Goal: Task Accomplishment & Management: Use online tool/utility

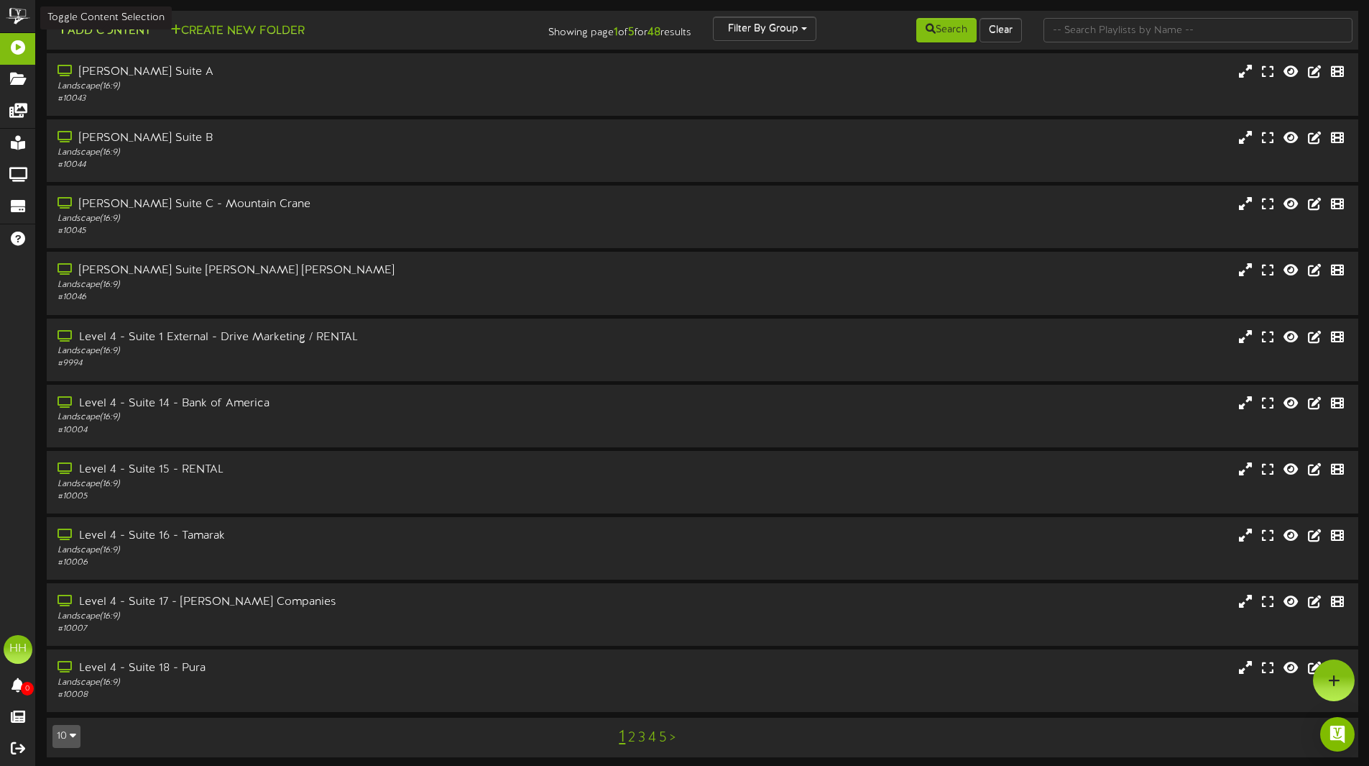
click at [139, 28] on button "Add Content" at bounding box center [103, 31] width 103 height 18
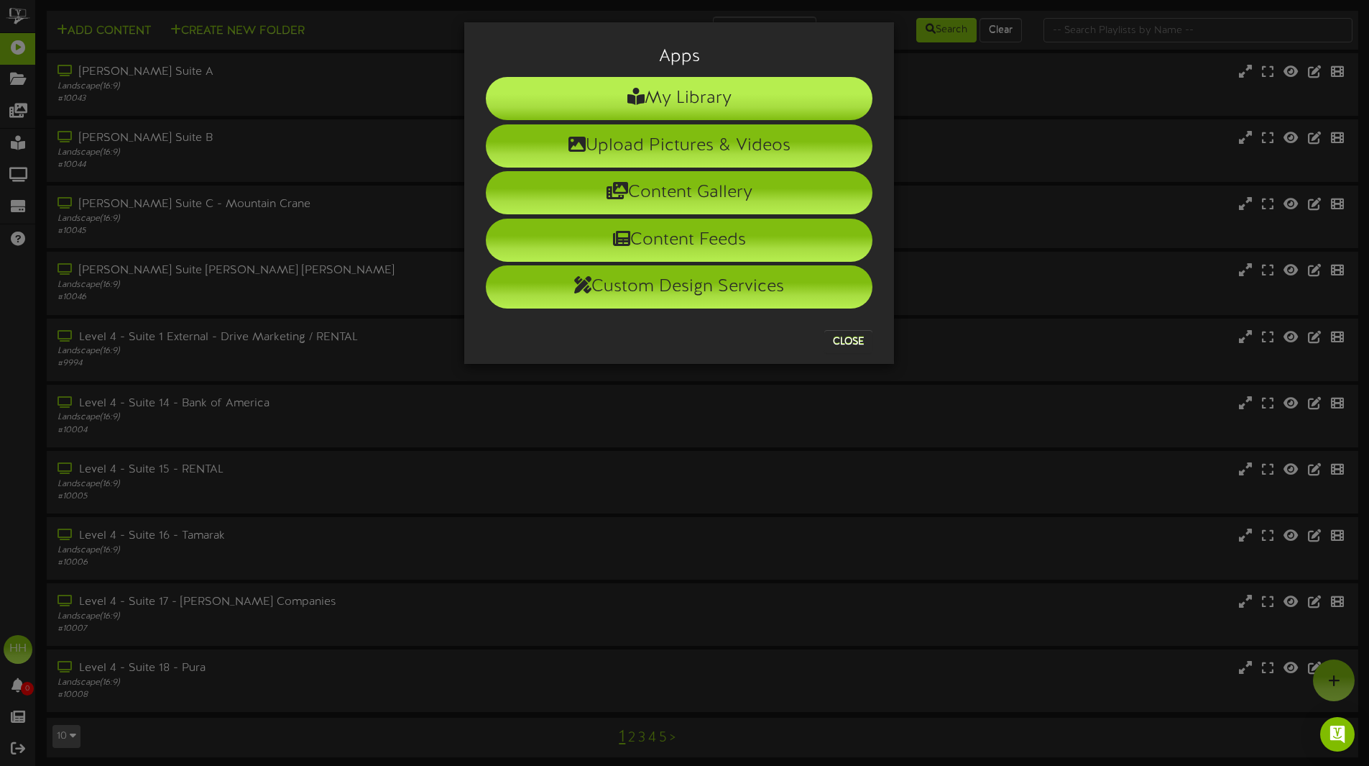
click at [715, 101] on li "My Library" at bounding box center [679, 98] width 387 height 43
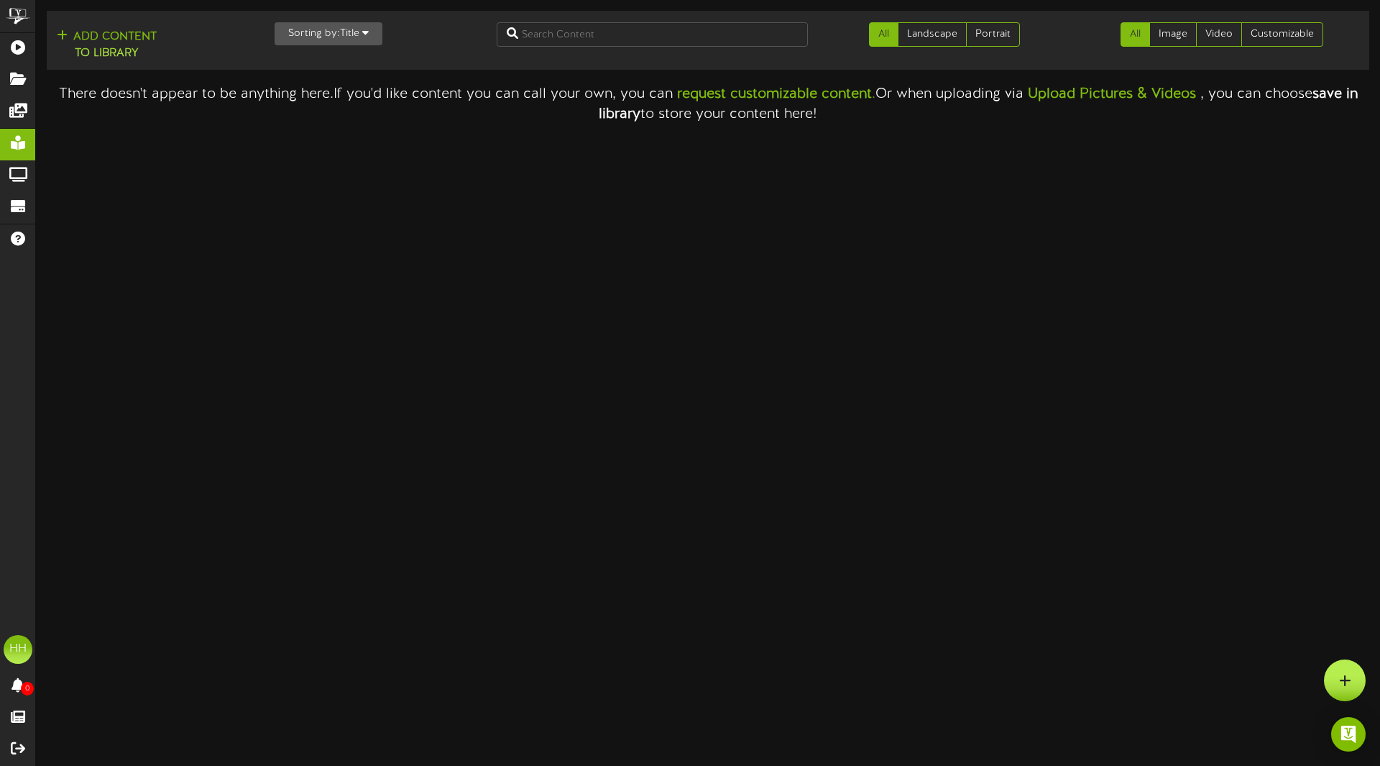
click at [1332, 678] on div at bounding box center [1345, 680] width 42 height 42
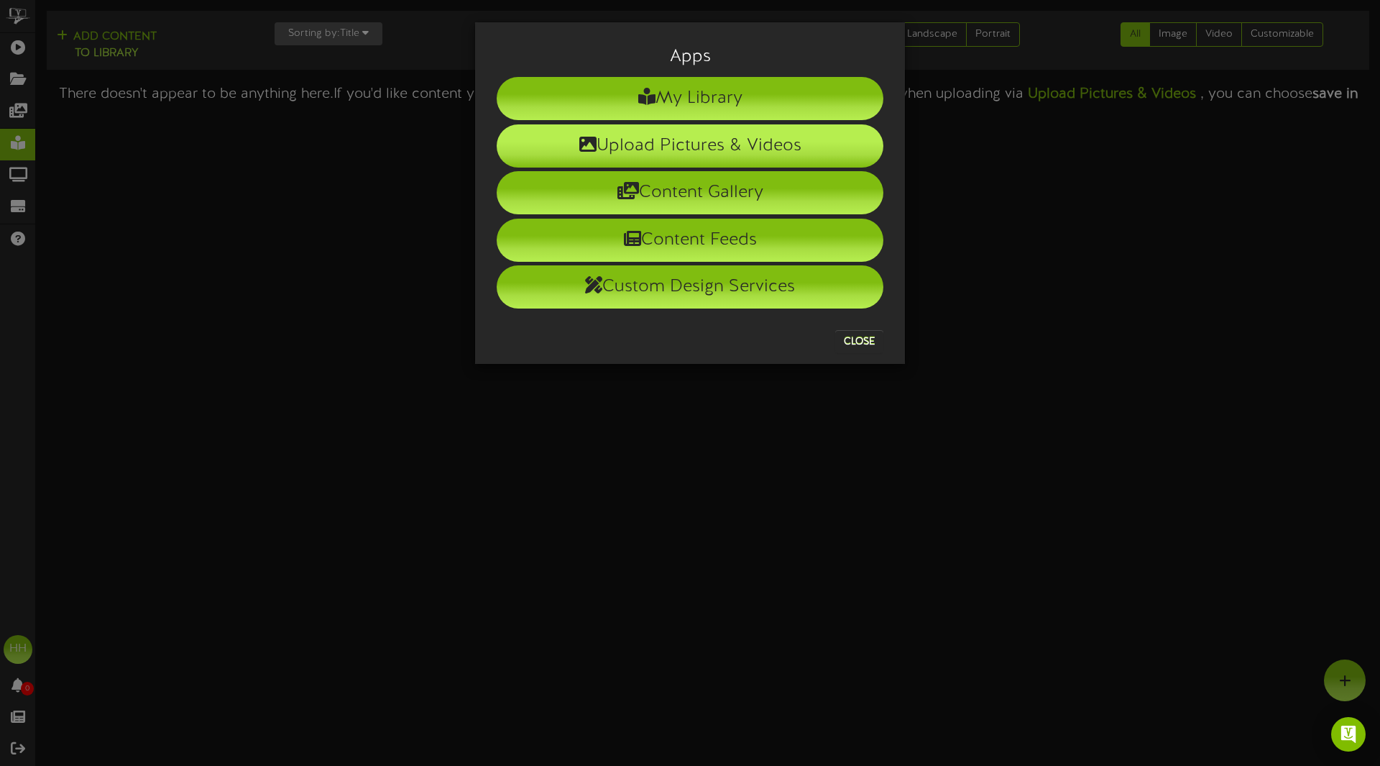
click at [738, 139] on li "Upload Pictures & Videos" at bounding box center [690, 145] width 387 height 43
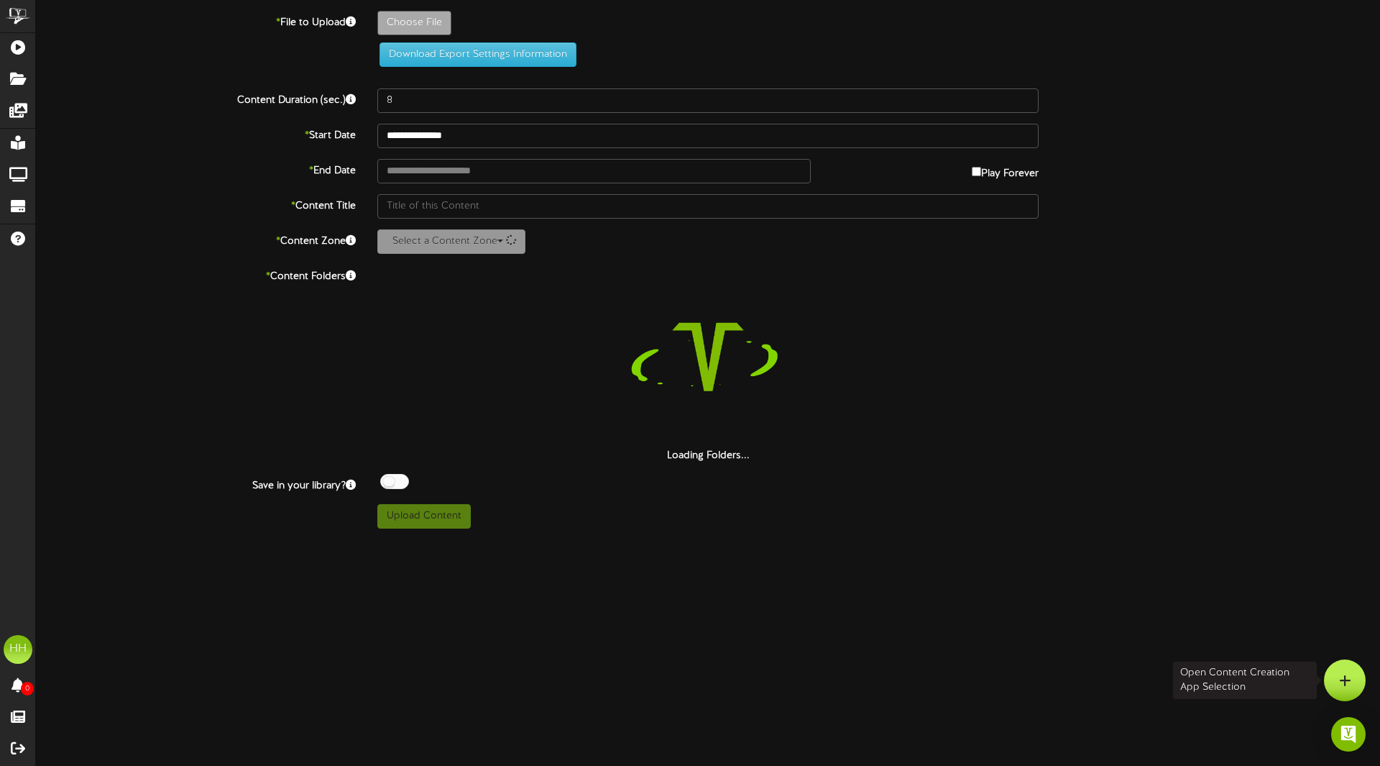
click at [1353, 672] on div at bounding box center [1345, 680] width 42 height 42
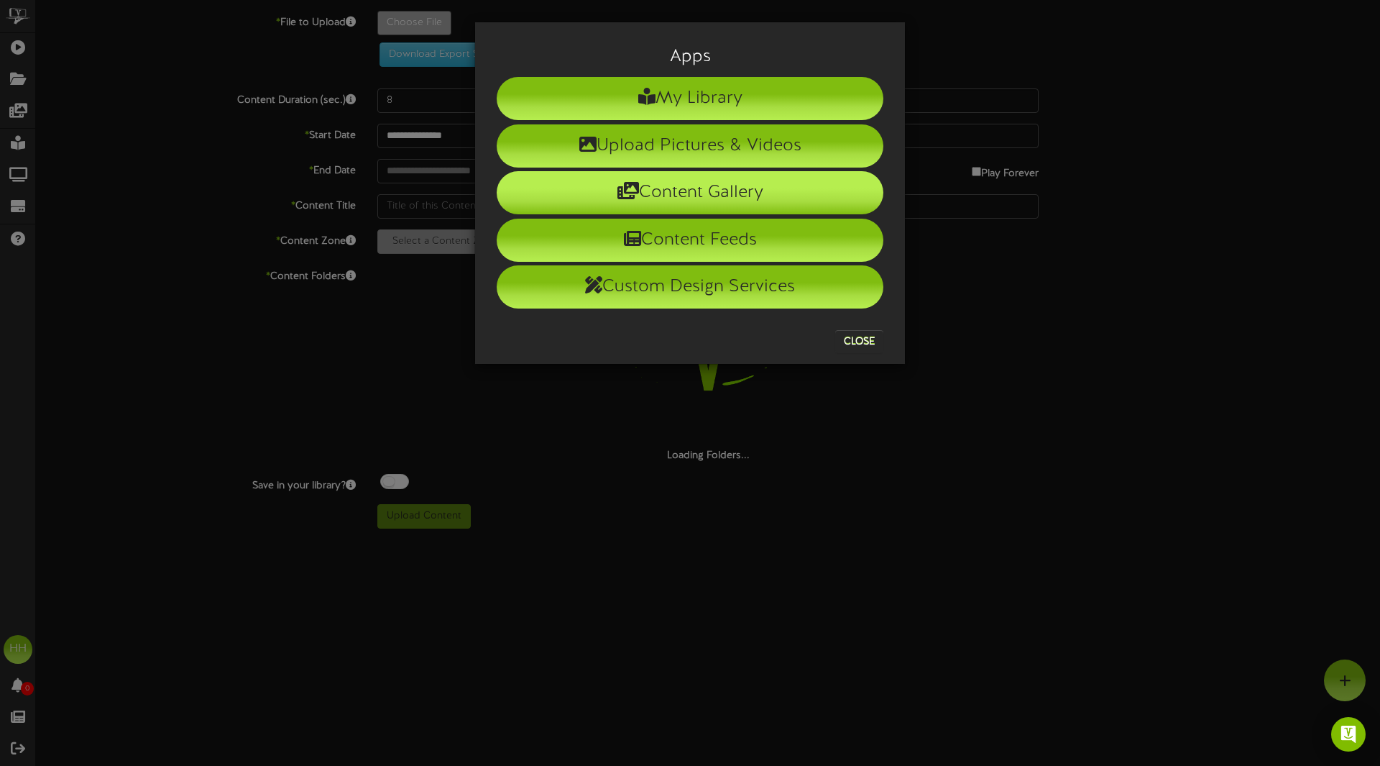
click at [837, 203] on li "Content Gallery" at bounding box center [690, 192] width 387 height 43
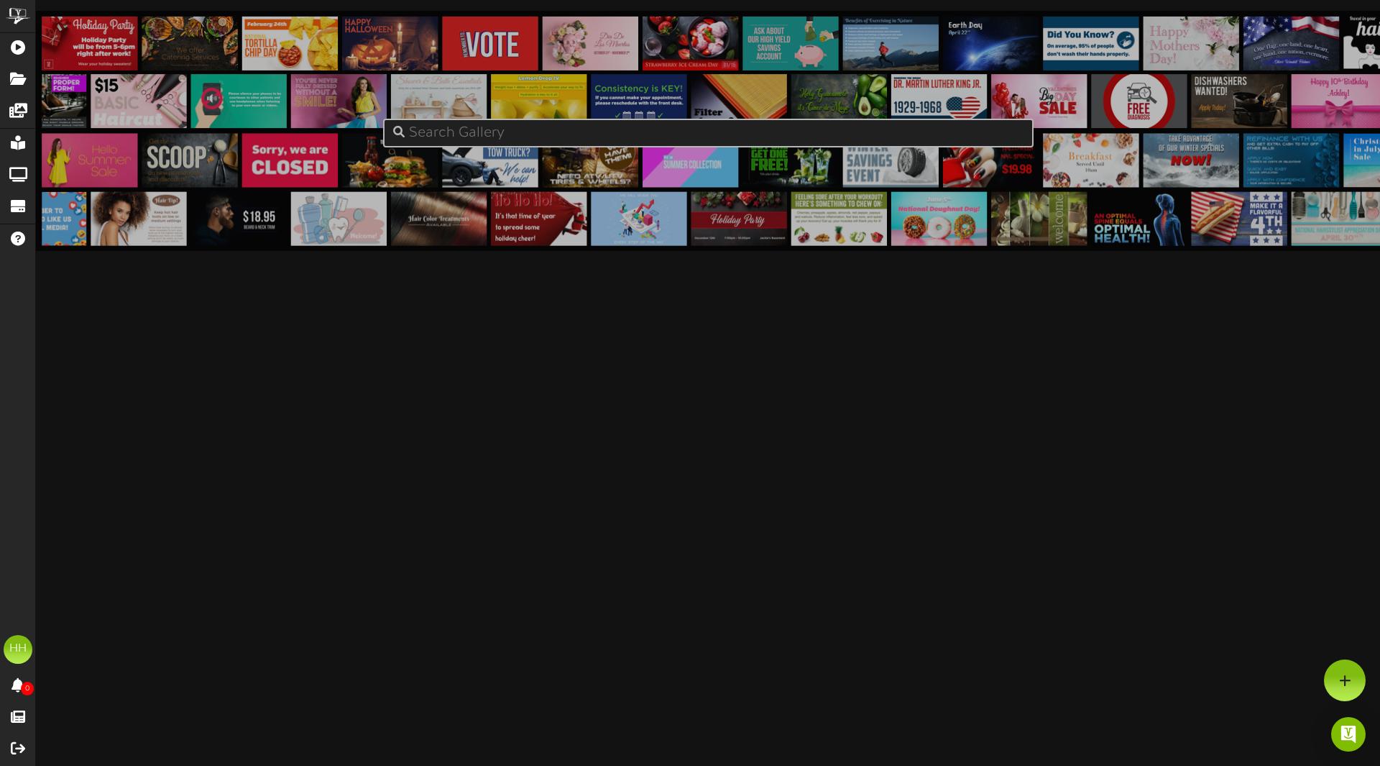
click at [1315, 258] on html "ChannelValet Playlists Folders Messages My Library Groups Devices Help HH Haile…" at bounding box center [690, 129] width 1380 height 258
click at [1337, 677] on div at bounding box center [1345, 680] width 42 height 42
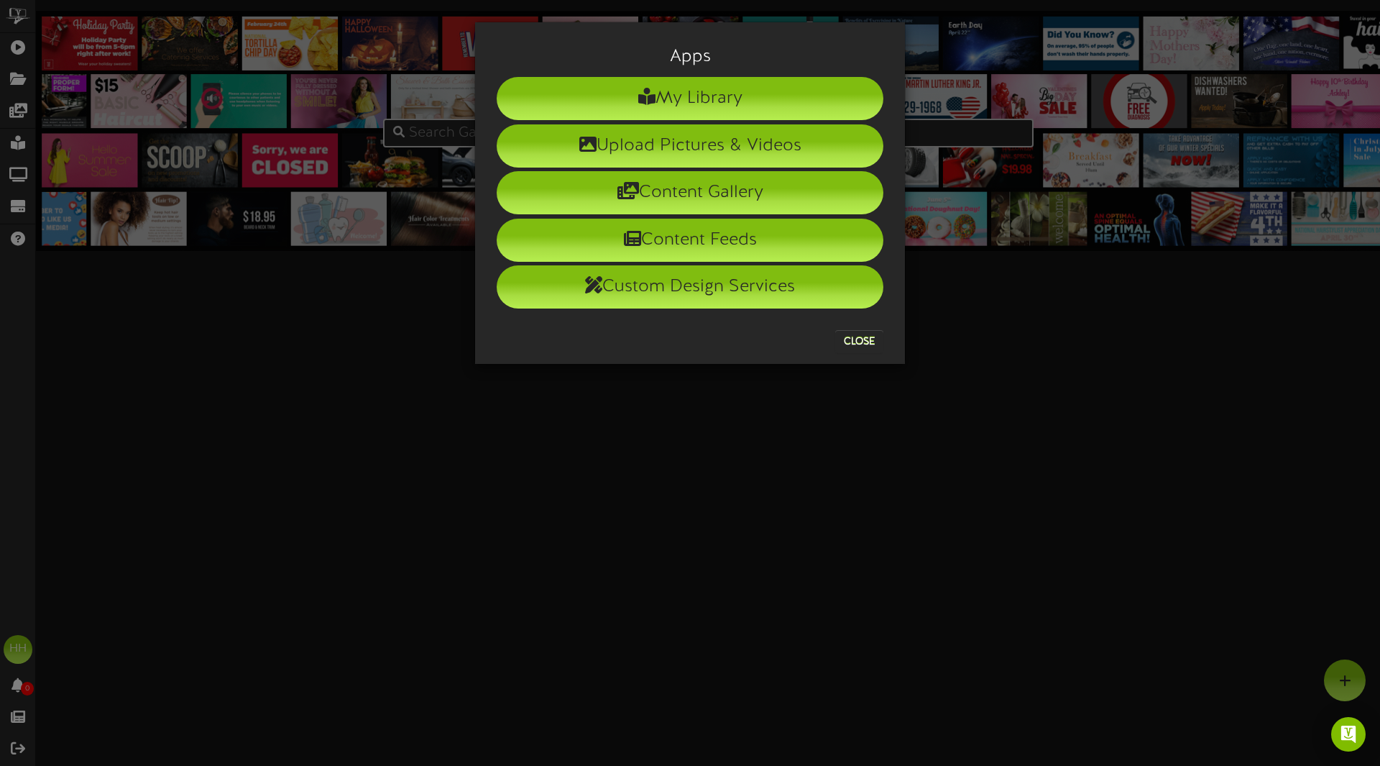
click at [758, 120] on div at bounding box center [690, 120] width 408 height 1
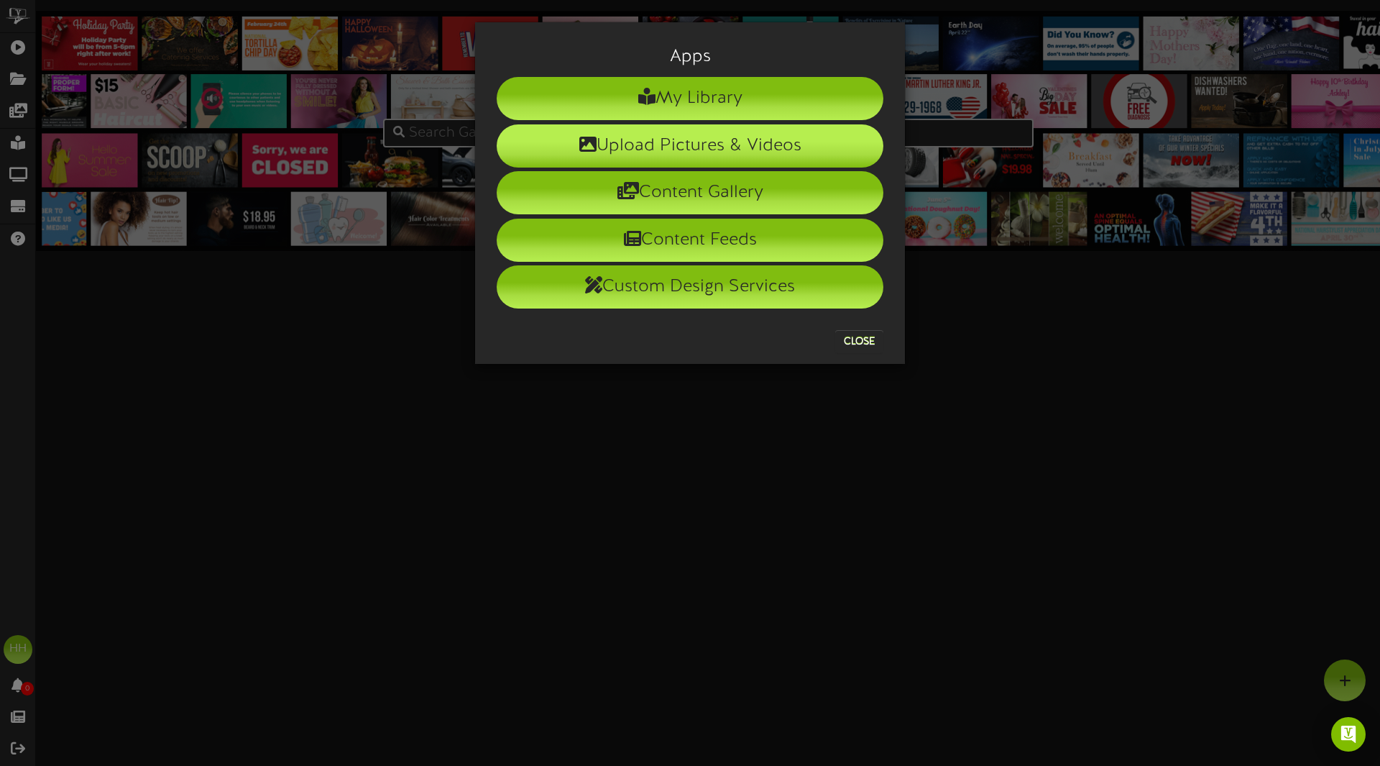
click at [758, 133] on li "Upload Pictures & Videos" at bounding box center [690, 145] width 387 height 43
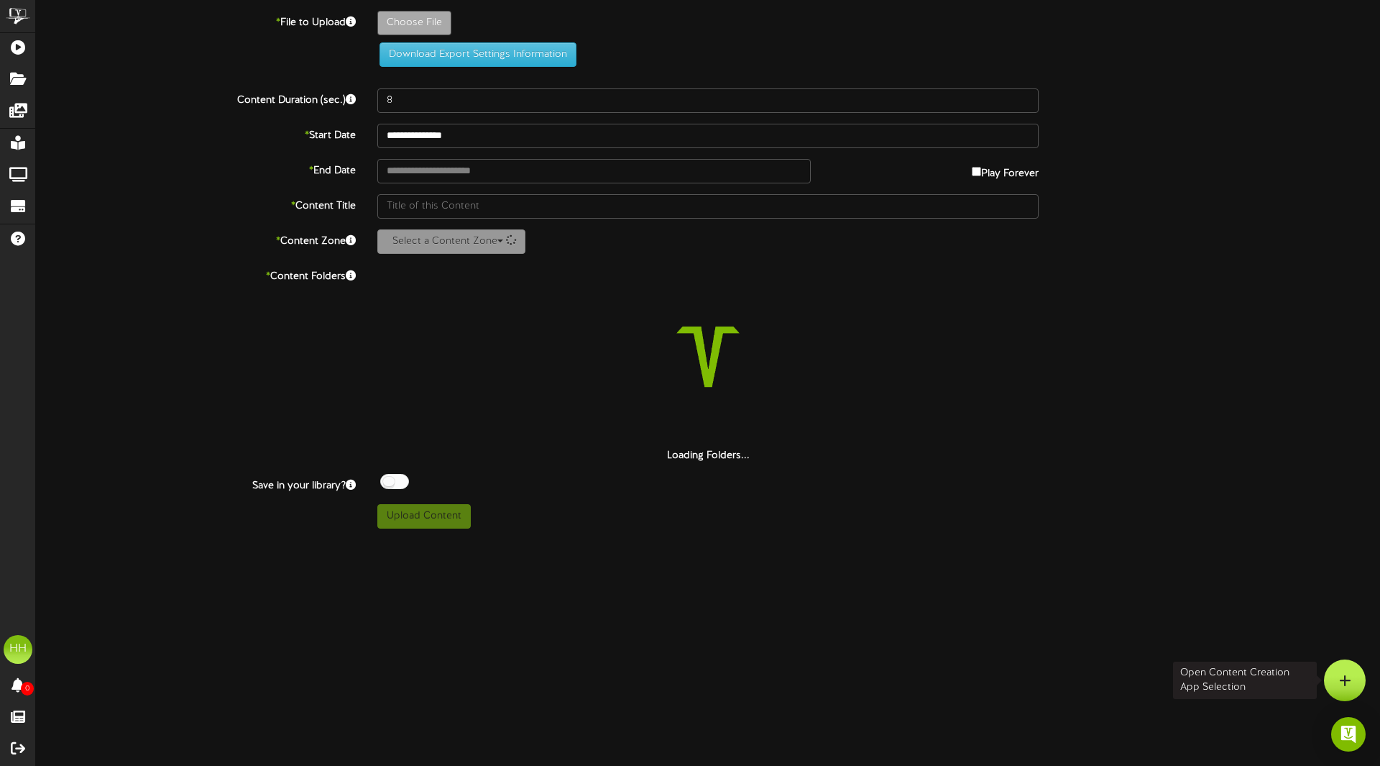
click at [1337, 671] on div at bounding box center [1345, 680] width 42 height 42
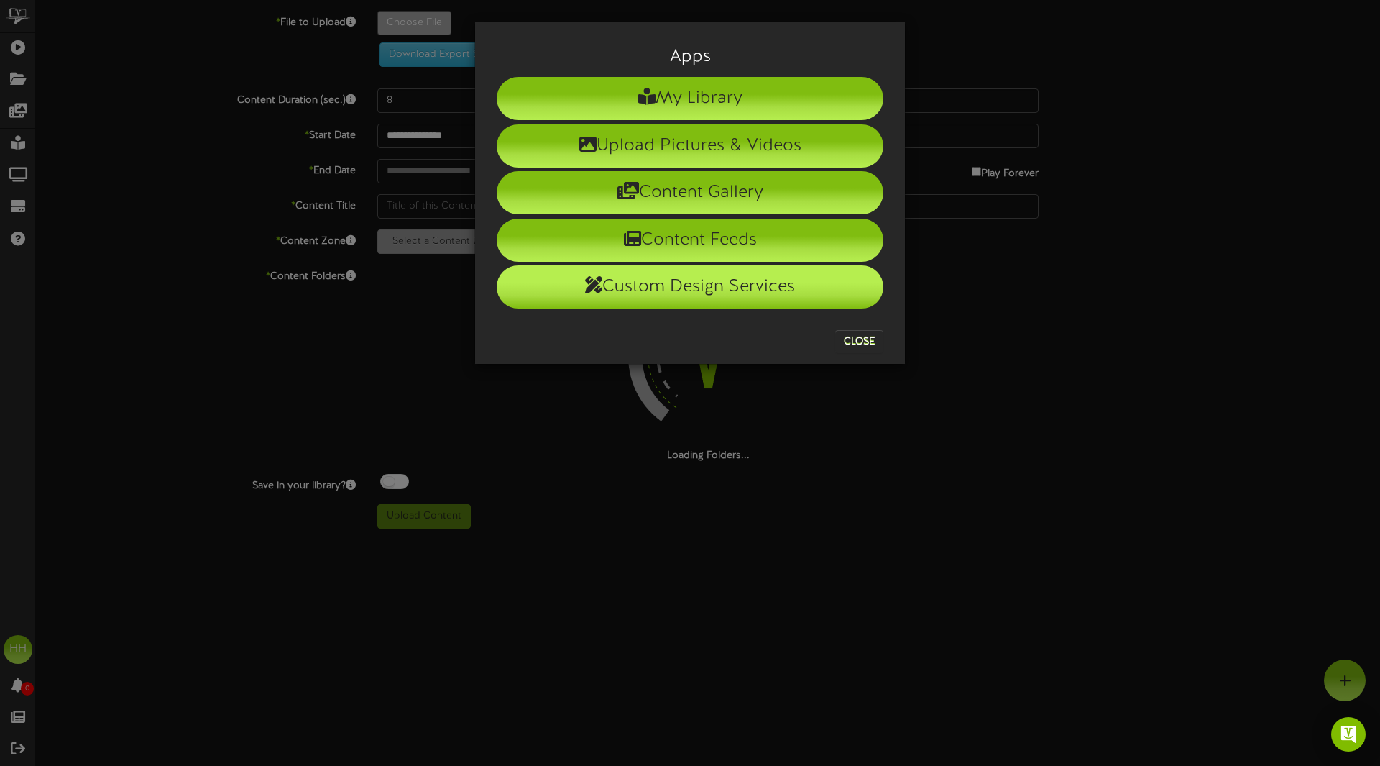
click at [768, 282] on li "Custom Design Services" at bounding box center [690, 286] width 387 height 43
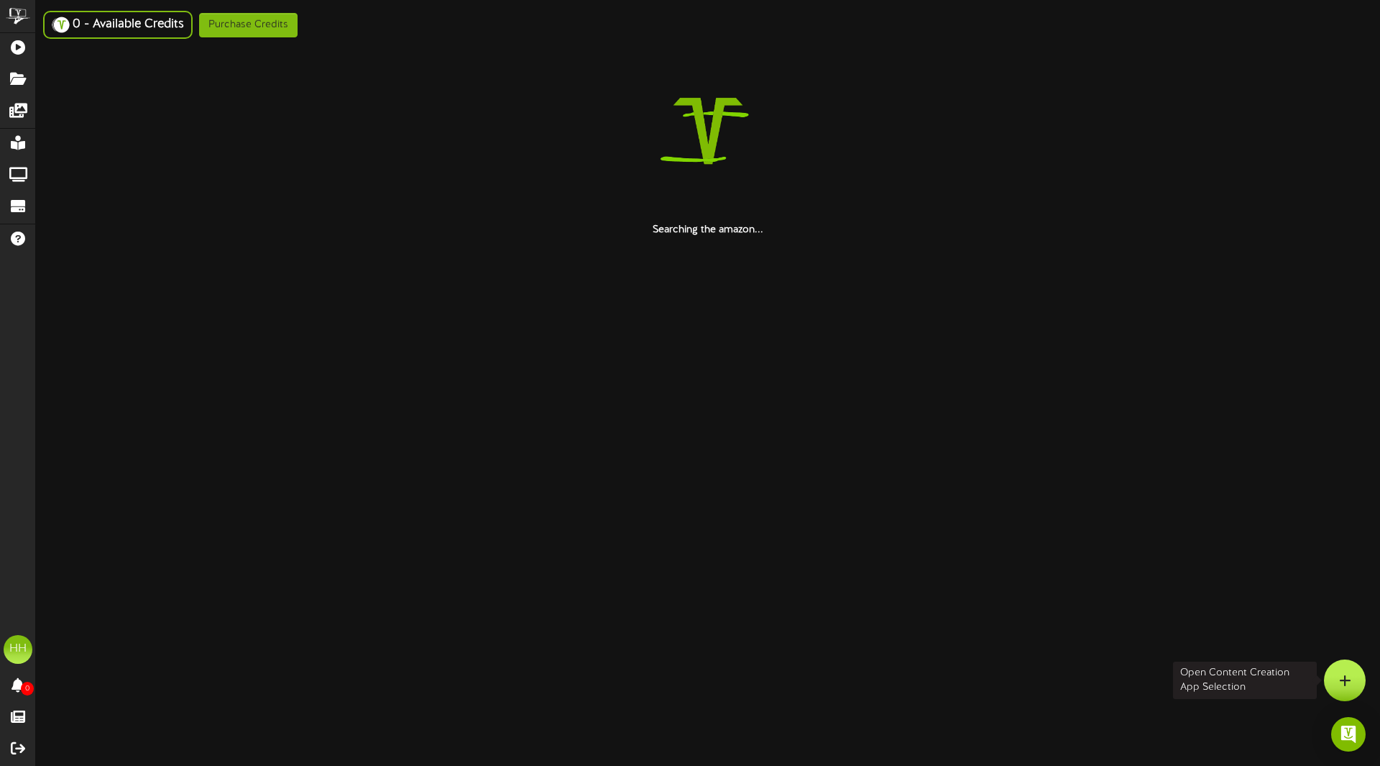
click at [1346, 678] on icon at bounding box center [1345, 680] width 12 height 13
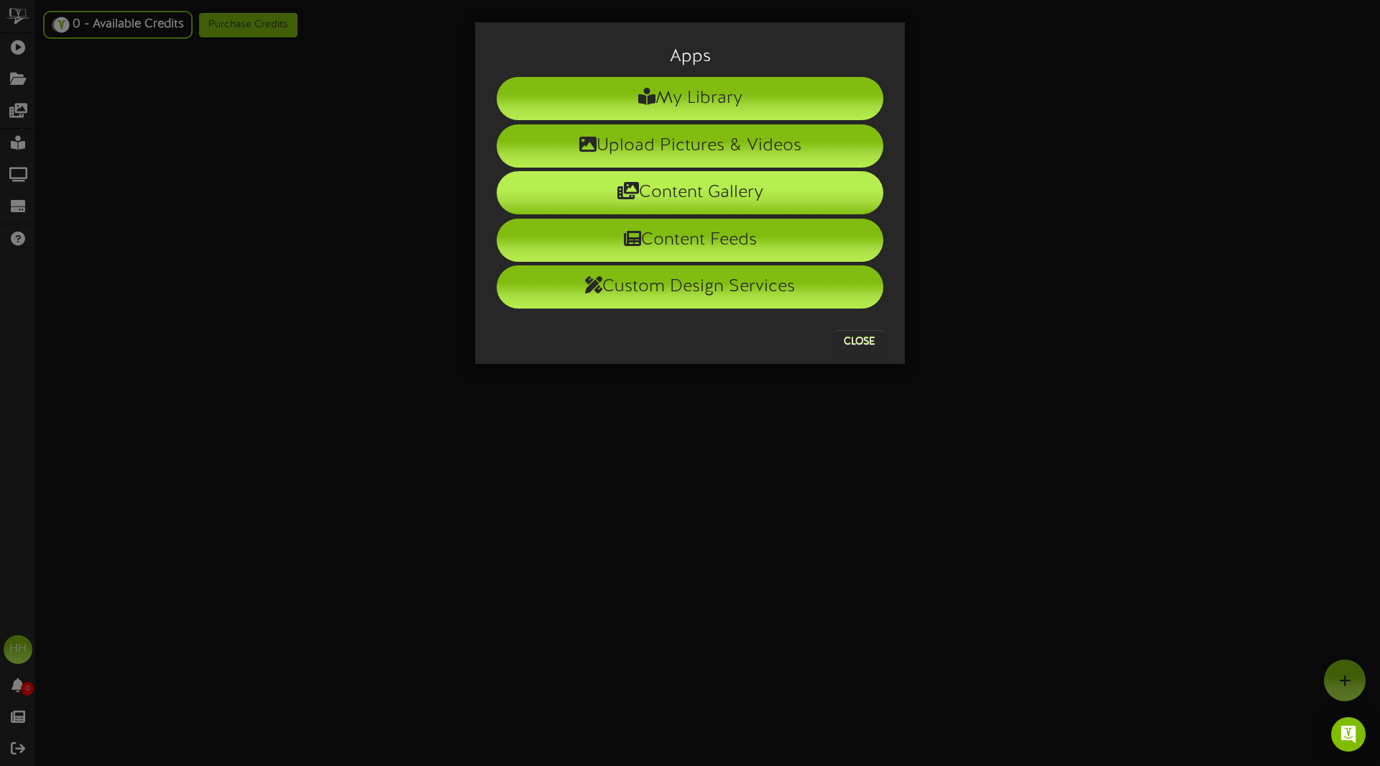
click at [766, 195] on li "Content Gallery" at bounding box center [690, 192] width 387 height 43
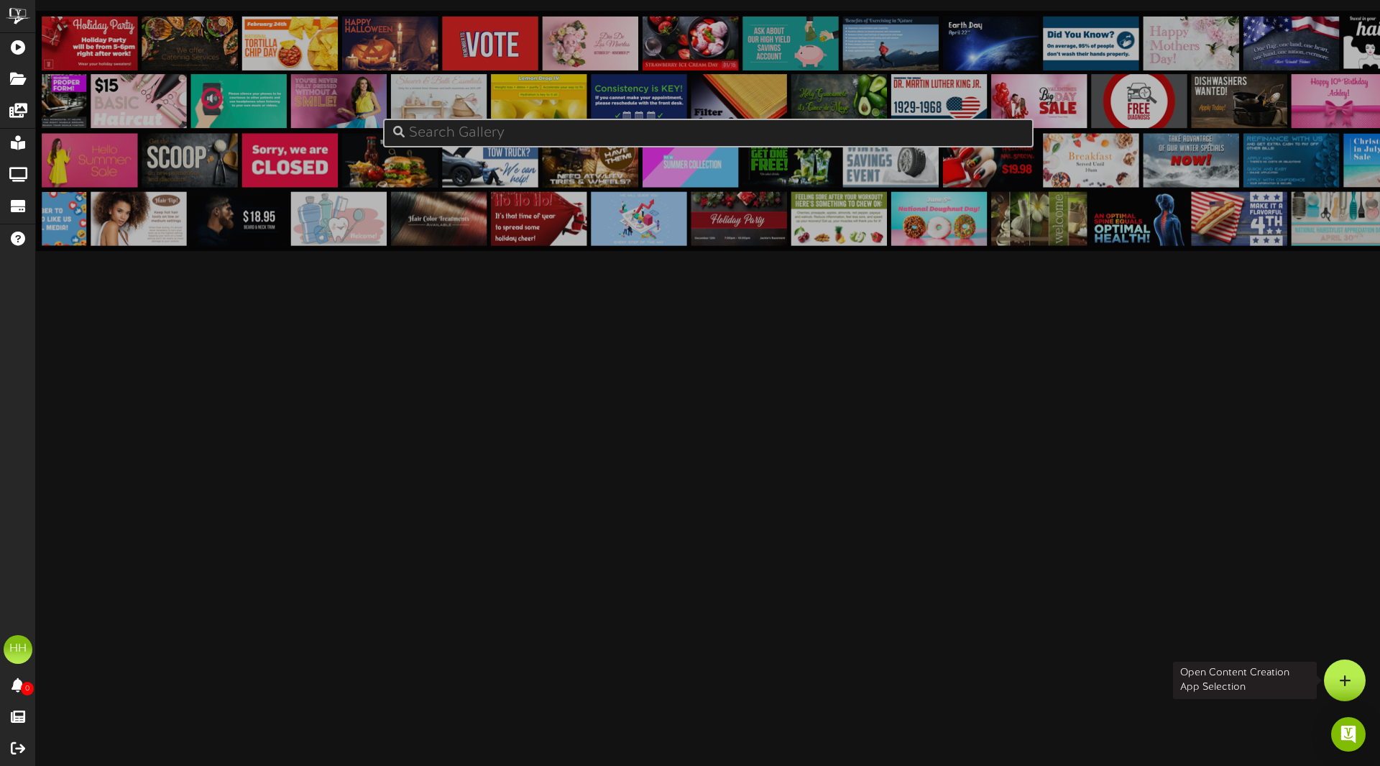
click at [1346, 684] on icon at bounding box center [1345, 680] width 12 height 13
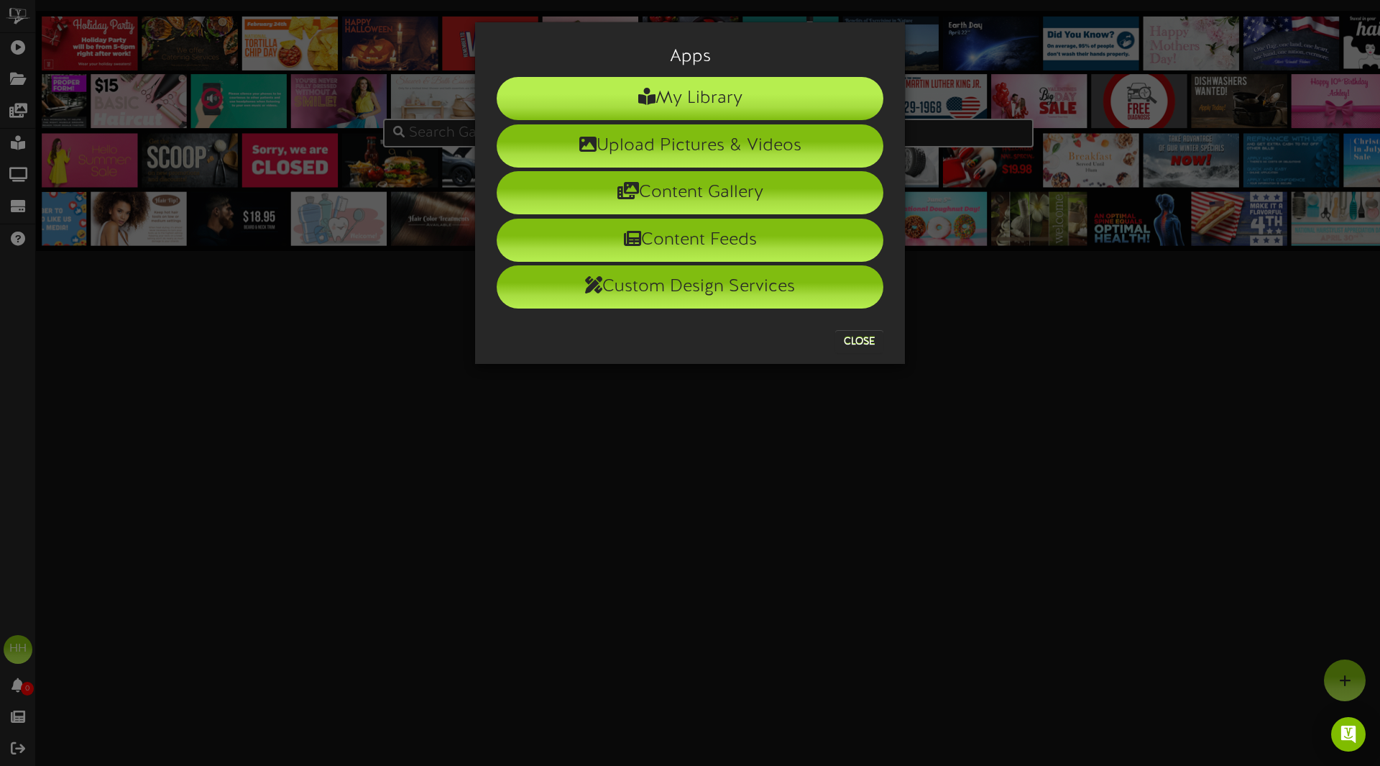
click at [791, 102] on li "My Library" at bounding box center [690, 98] width 387 height 43
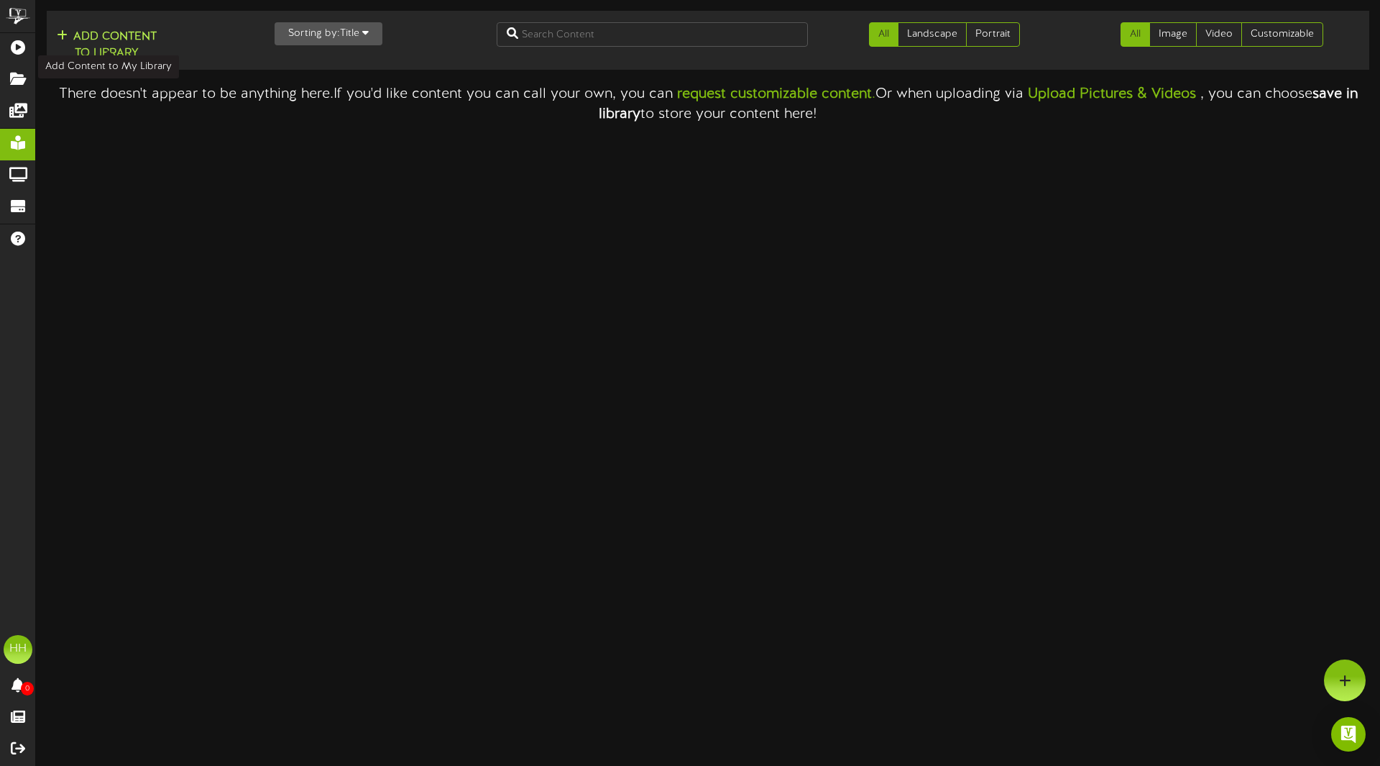
click at [98, 41] on button "Add Content to Library" at bounding box center [106, 45] width 109 height 35
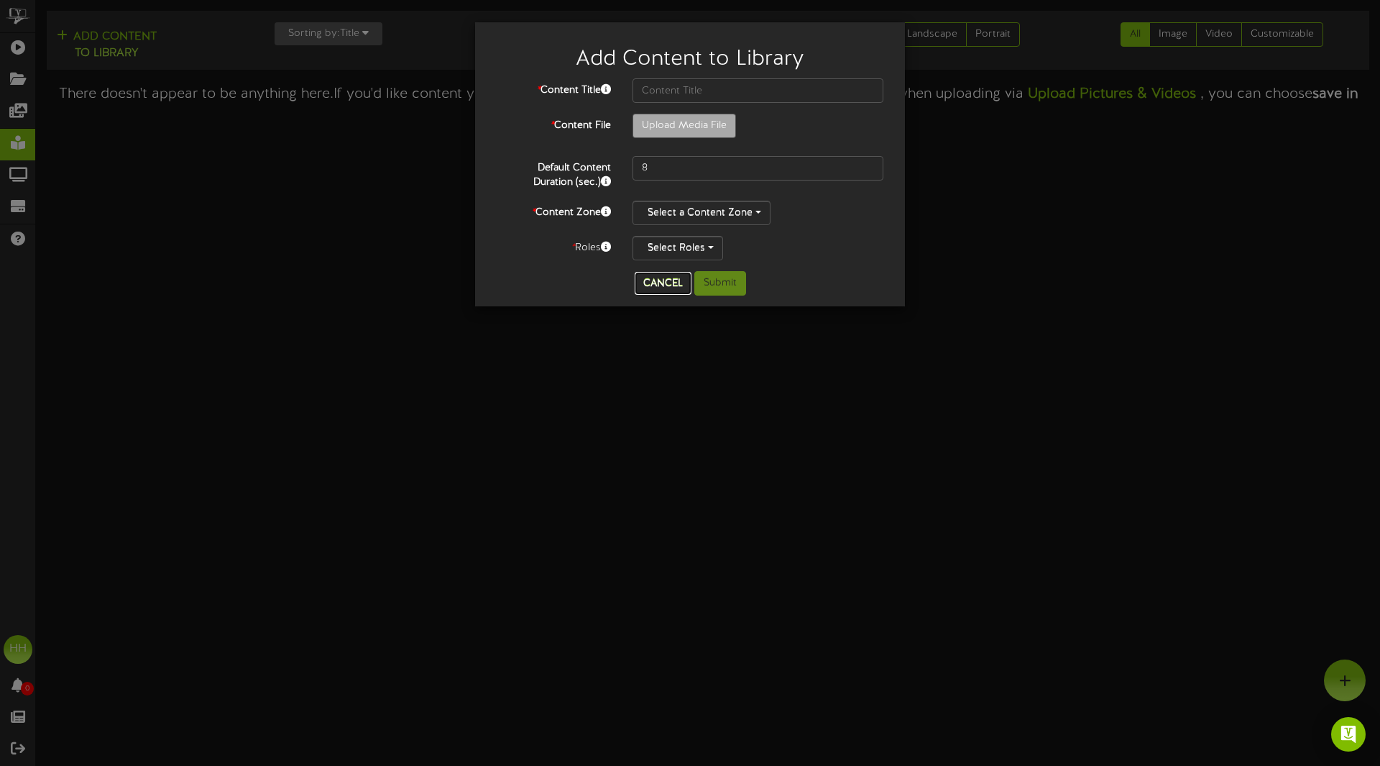
click at [672, 294] on button "Cancel" at bounding box center [663, 283] width 57 height 23
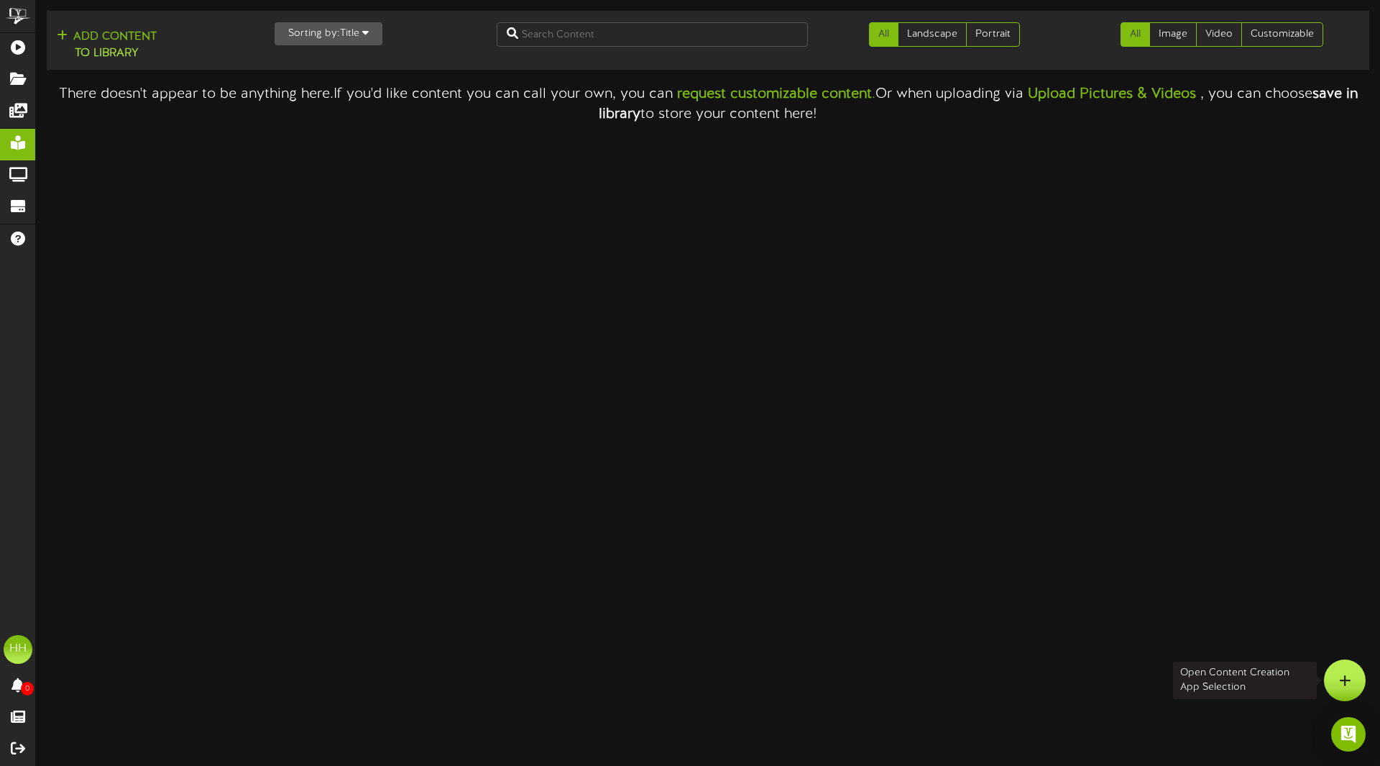
click at [1340, 674] on icon at bounding box center [1345, 680] width 12 height 13
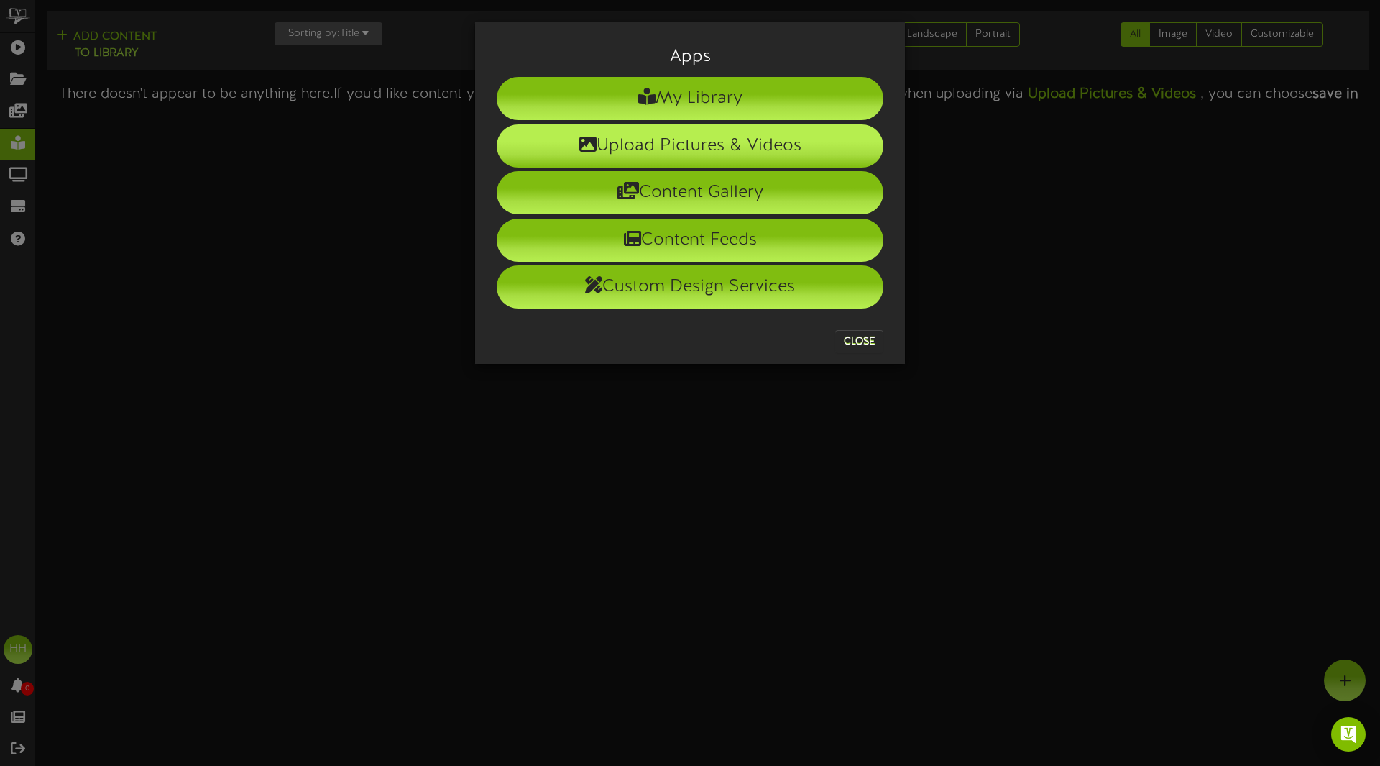
click at [779, 150] on li "Upload Pictures & Videos" at bounding box center [690, 145] width 387 height 43
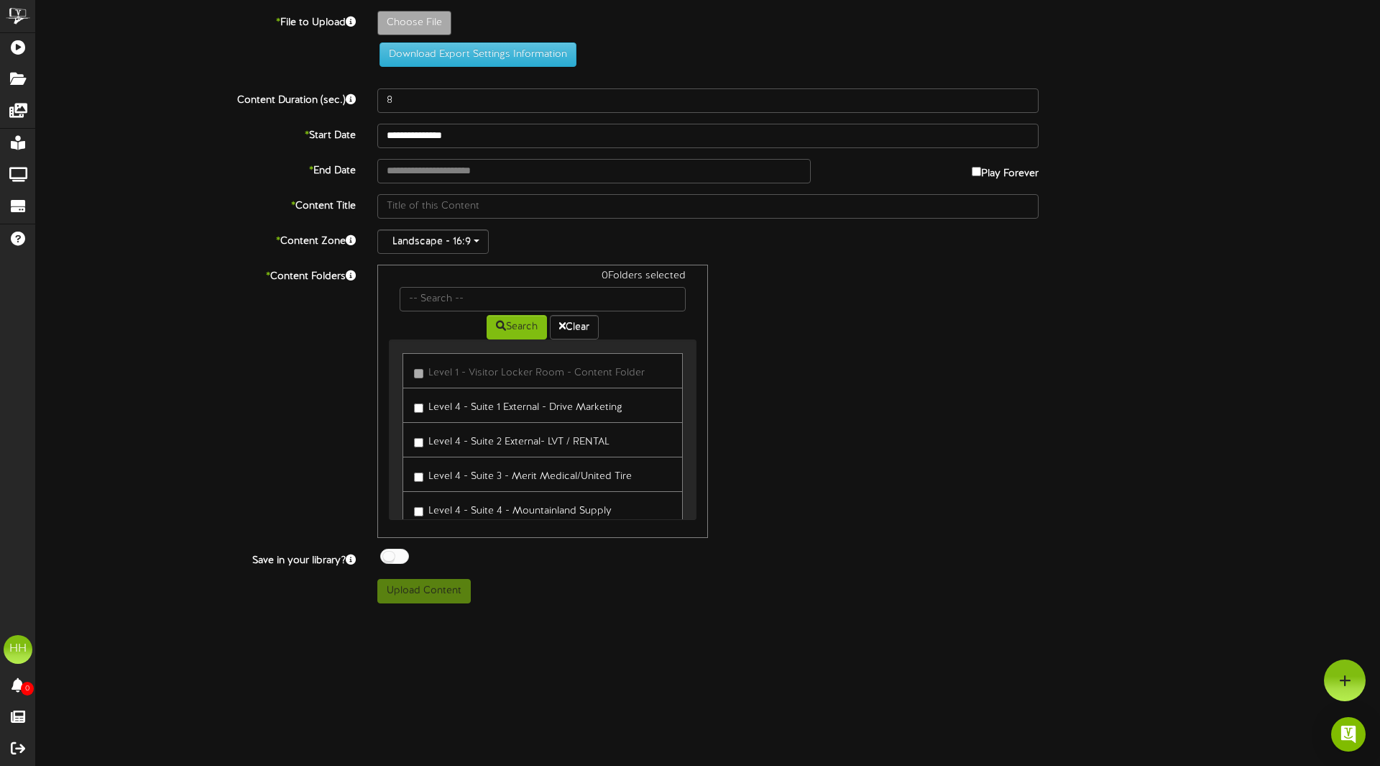
click at [857, 497] on div "0 Folders selected Search Clear Level 1 - Visitor Locker Room - Content Folder" at bounding box center [708, 401] width 683 height 273
click at [1341, 669] on div at bounding box center [1345, 680] width 42 height 42
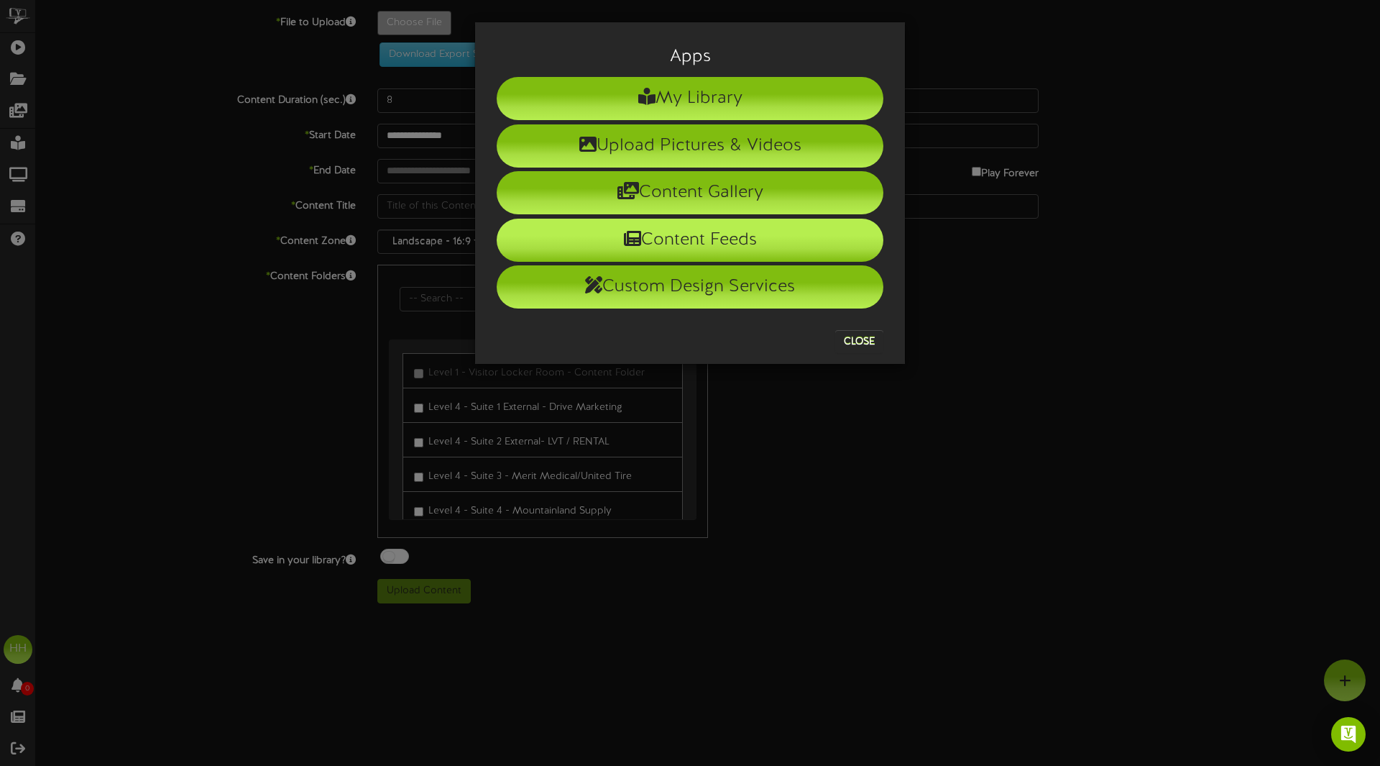
click at [809, 234] on li "Content Feeds" at bounding box center [690, 240] width 387 height 43
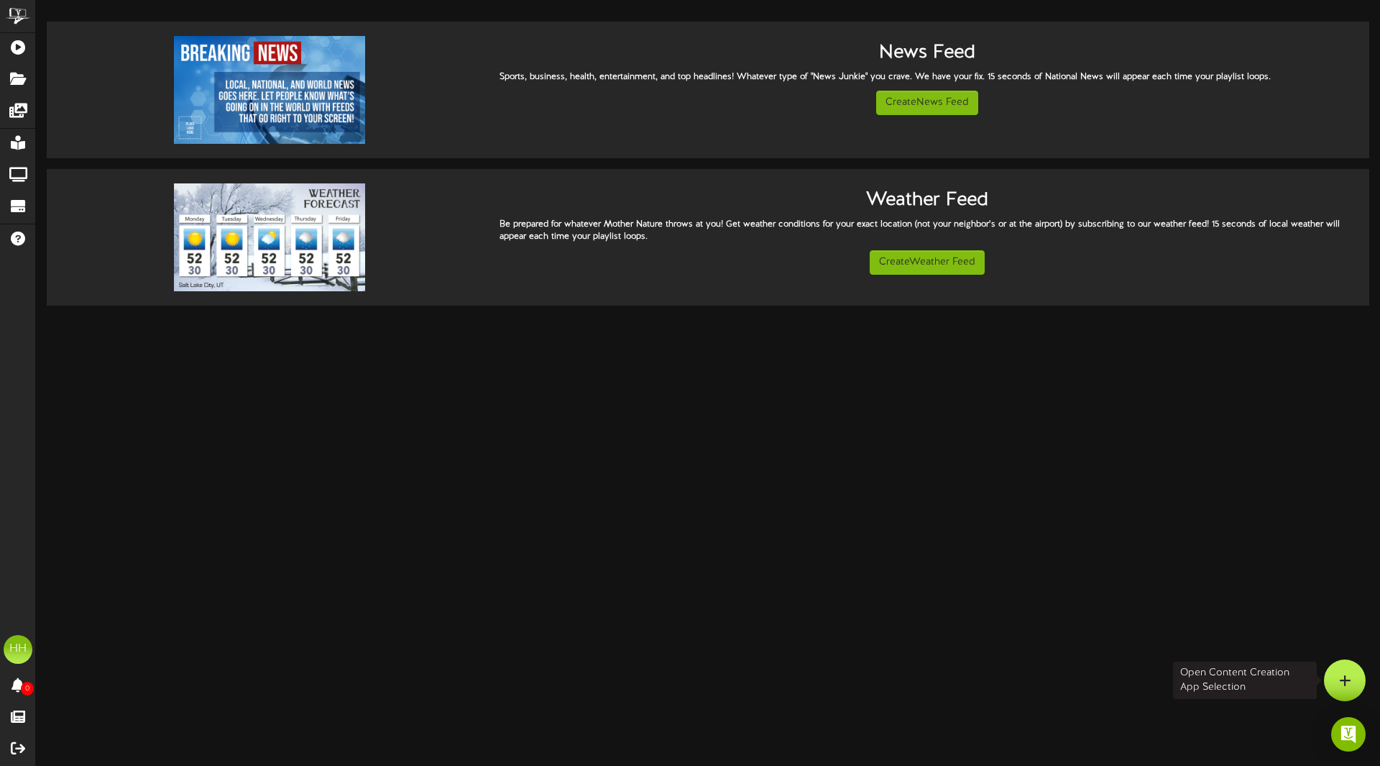
click at [1337, 677] on div at bounding box center [1345, 680] width 42 height 42
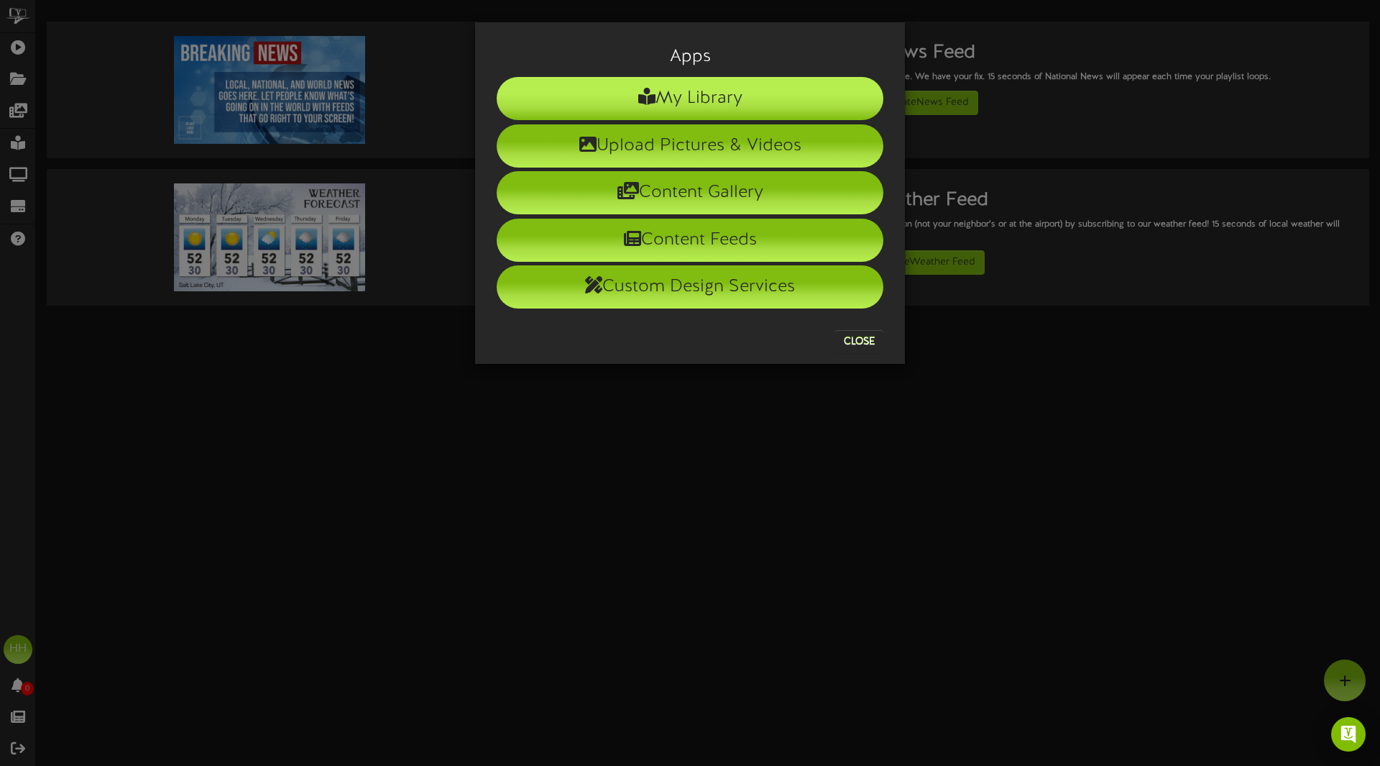
click at [721, 108] on li "My Library" at bounding box center [690, 98] width 387 height 43
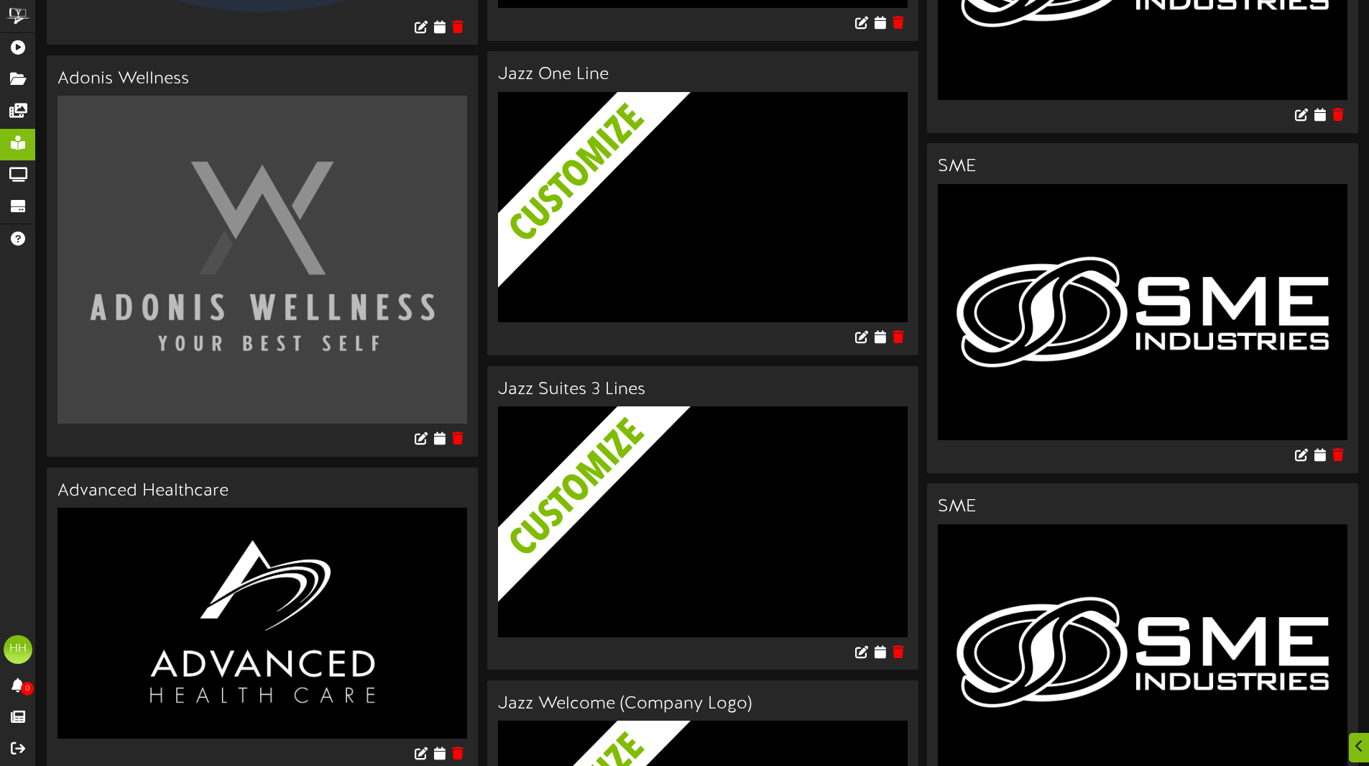
scroll to position [1484, 0]
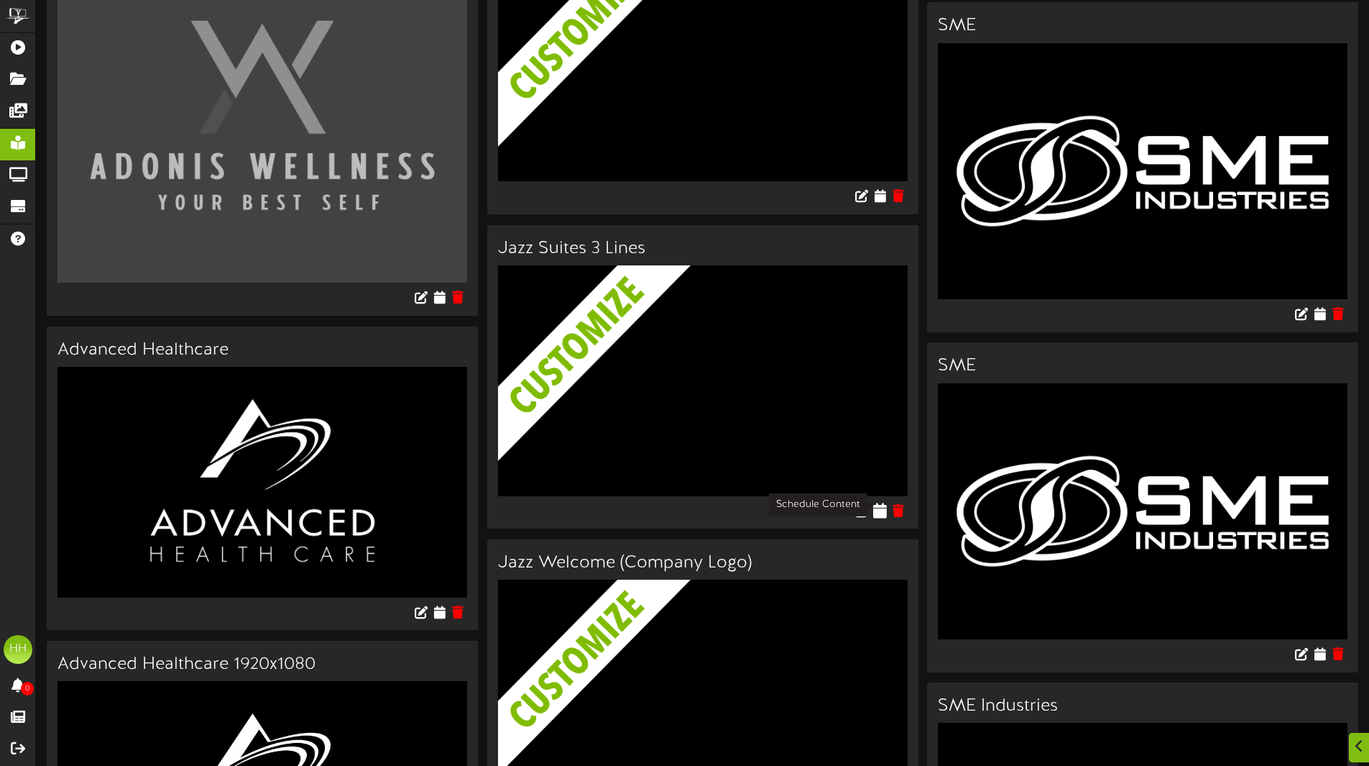
click at [881, 513] on button at bounding box center [880, 512] width 14 height 40
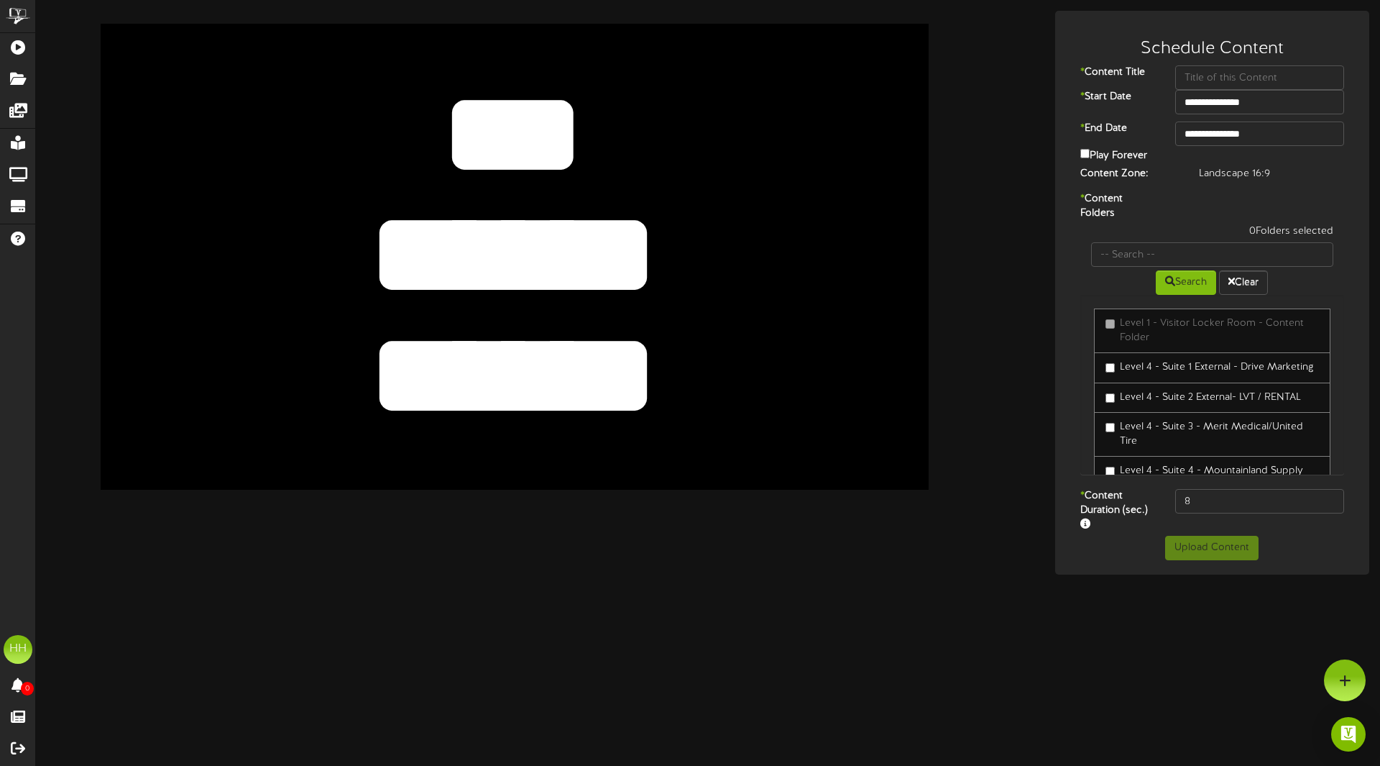
click at [629, 267] on textarea "******" at bounding box center [513, 254] width 680 height 157
click at [487, 147] on textarea "***" at bounding box center [513, 133] width 680 height 157
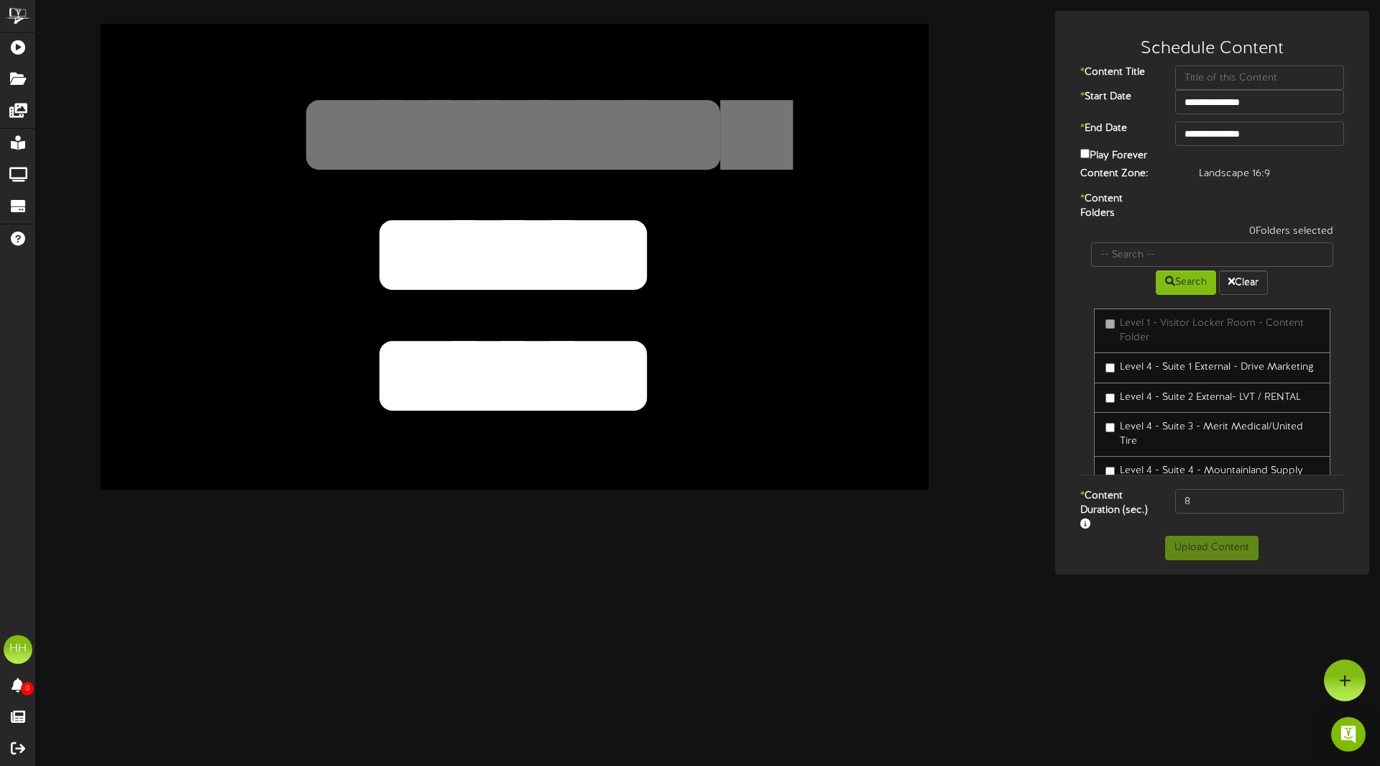
type textarea "*"
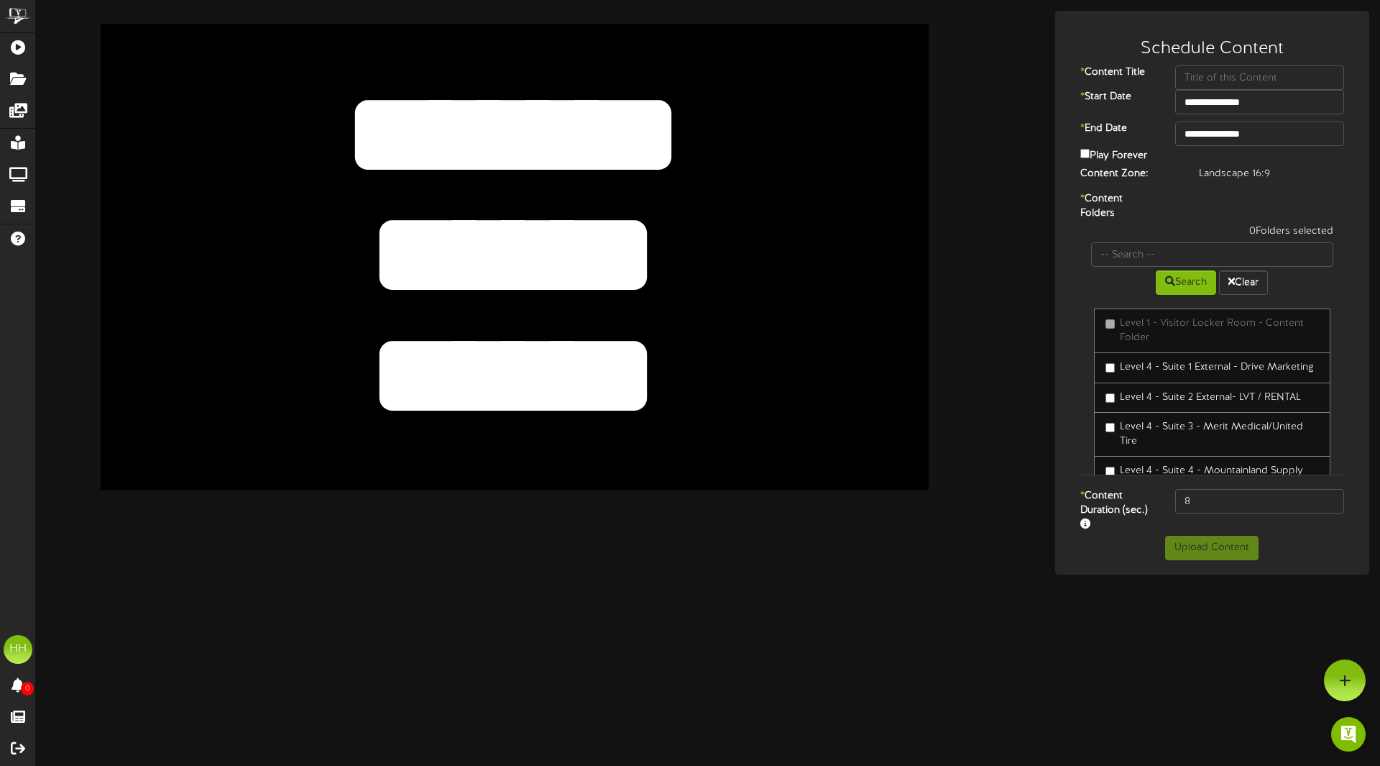
type textarea "*******"
click at [530, 241] on textarea "******" at bounding box center [513, 254] width 680 height 157
click at [955, 9] on div "**********" at bounding box center [708, 287] width 1344 height 574
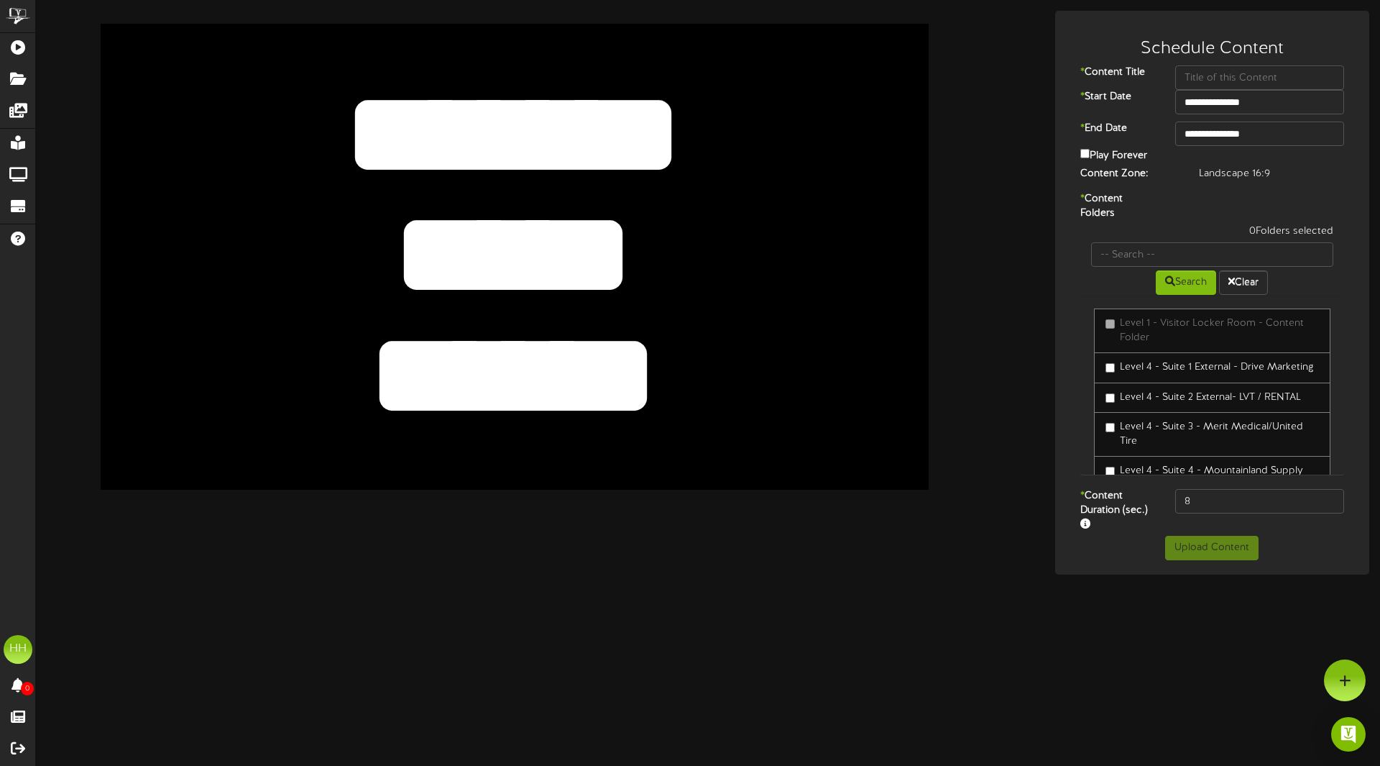
click at [426, 280] on textarea "******" at bounding box center [513, 254] width 680 height 157
paste textarea "**"
type textarea "*******"
click at [520, 389] on textarea "******" at bounding box center [513, 375] width 680 height 157
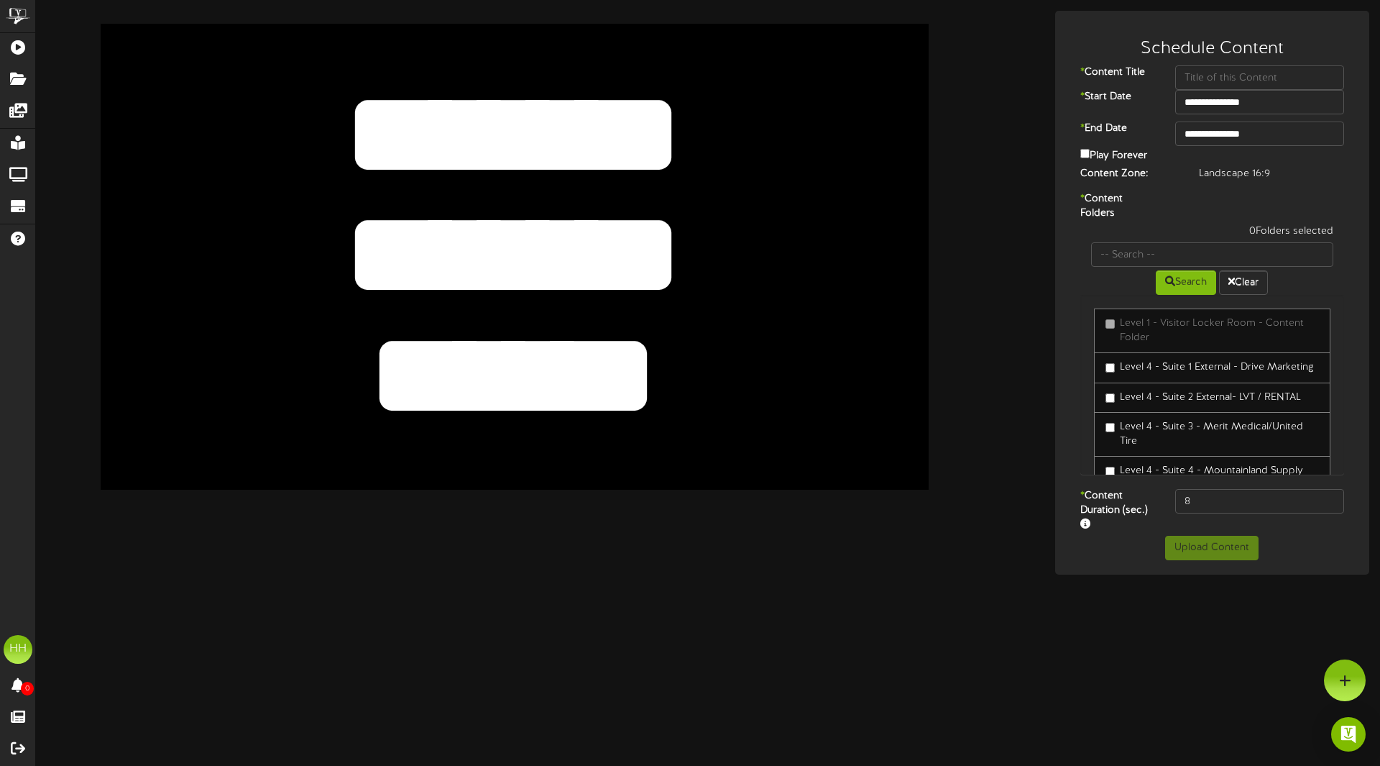
click at [493, 370] on textarea "******" at bounding box center [513, 375] width 680 height 157
click at [1029, 574] on html "ChannelValet Playlists Folders Messages My Library Groups Devices Help HH Haile…" at bounding box center [690, 287] width 1380 height 574
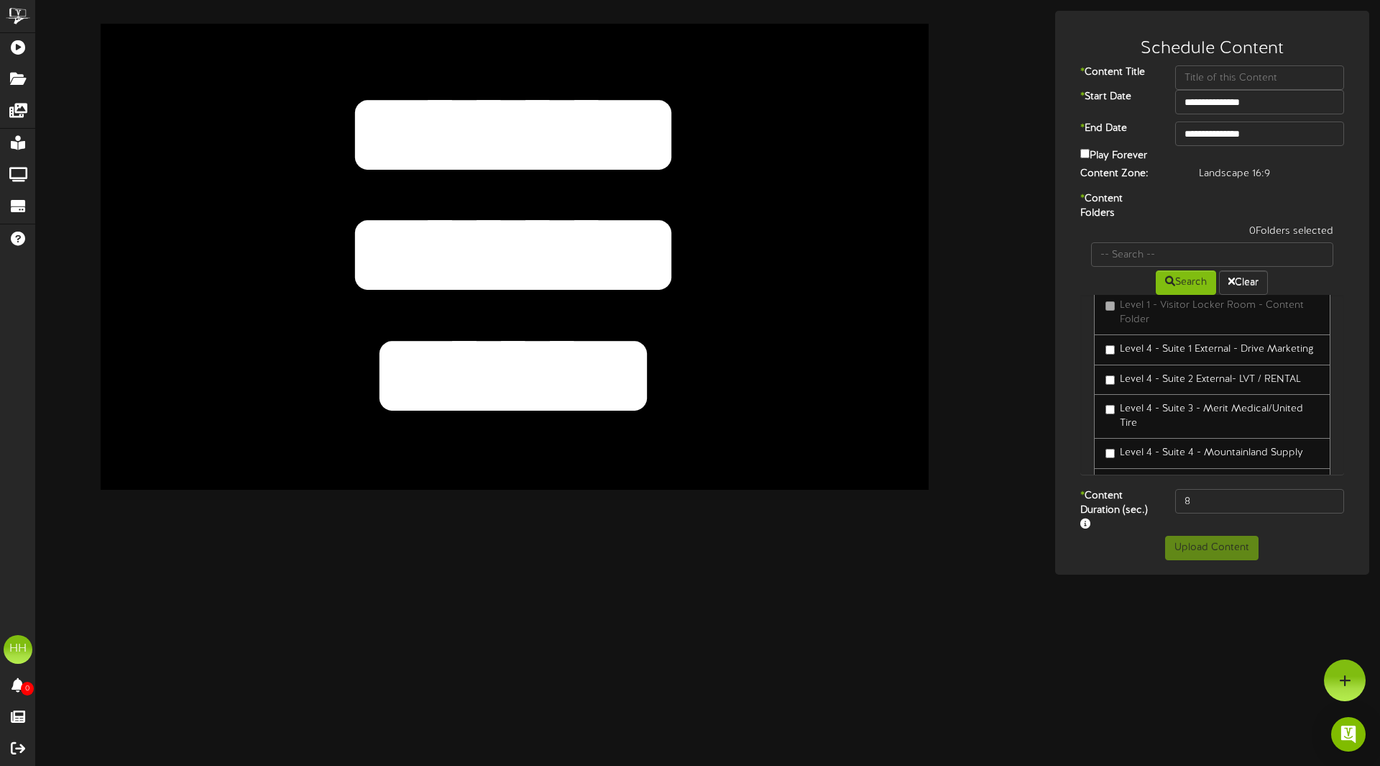
scroll to position [19, 0]
click at [1196, 350] on label "Level 4 - Suite 1 External - Drive Marketing" at bounding box center [1210, 348] width 208 height 14
click at [1242, 503] on input "8" at bounding box center [1259, 501] width 169 height 24
type input "800"
click at [1262, 111] on body "ChannelValet Playlists Folders Messages My Library Groups Devices Help HH Haile…" at bounding box center [690, 287] width 1380 height 574
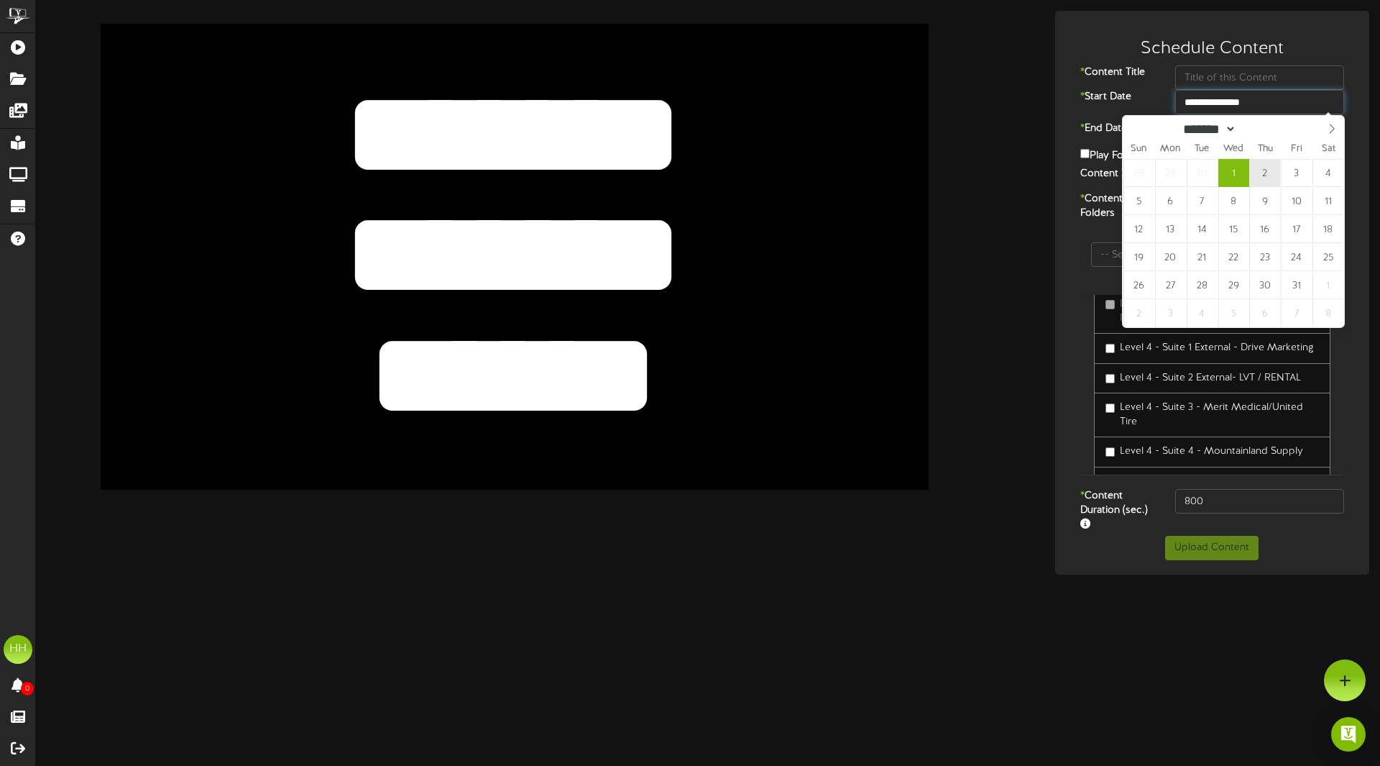
type input "**********"
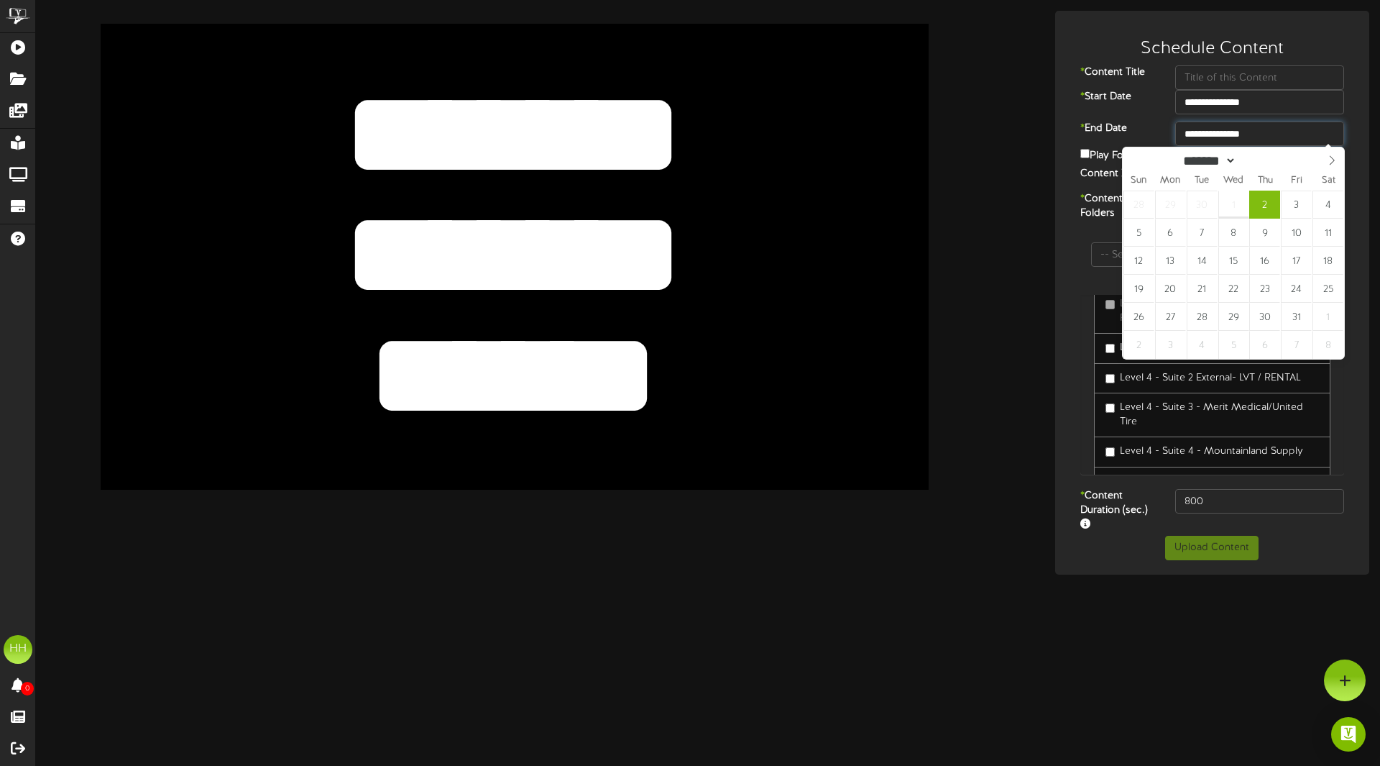
click at [1252, 138] on input "**********" at bounding box center [1259, 133] width 169 height 24
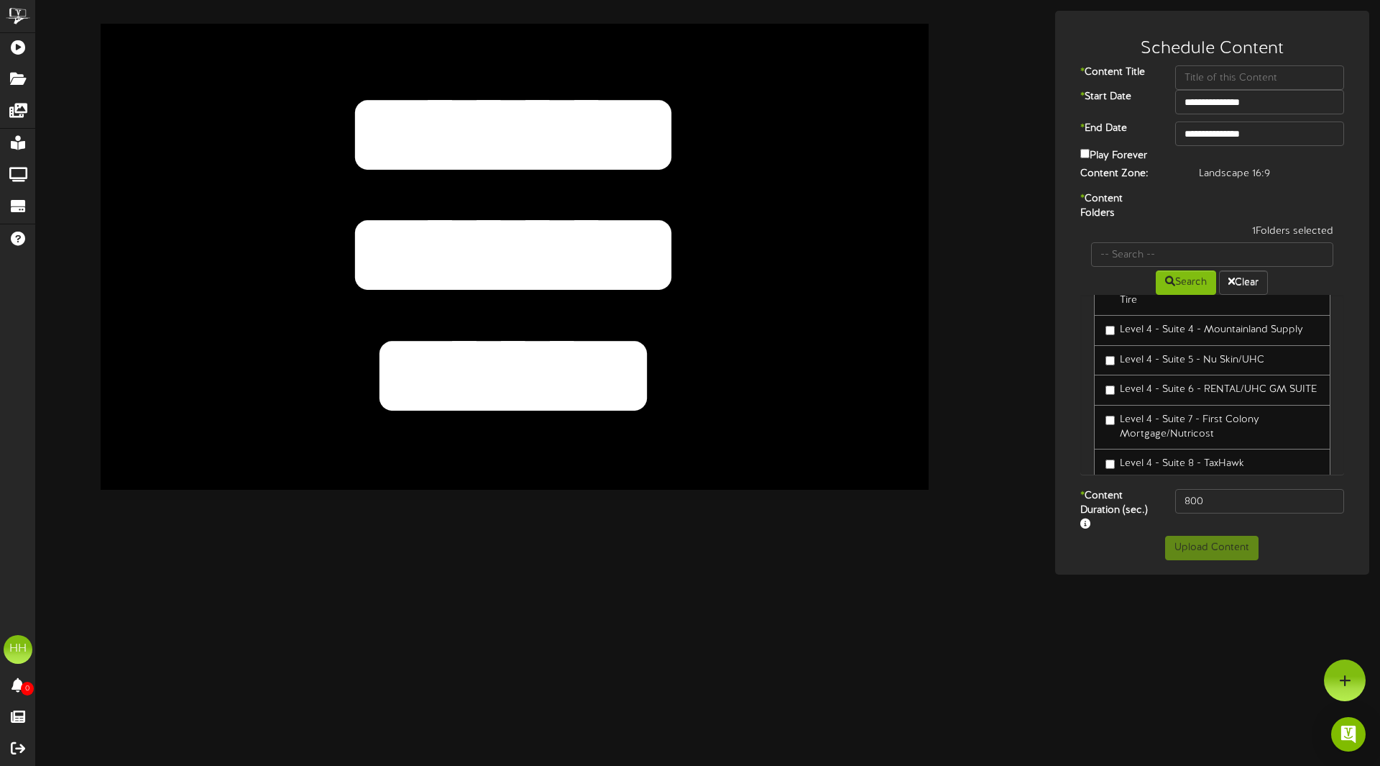
scroll to position [0, 0]
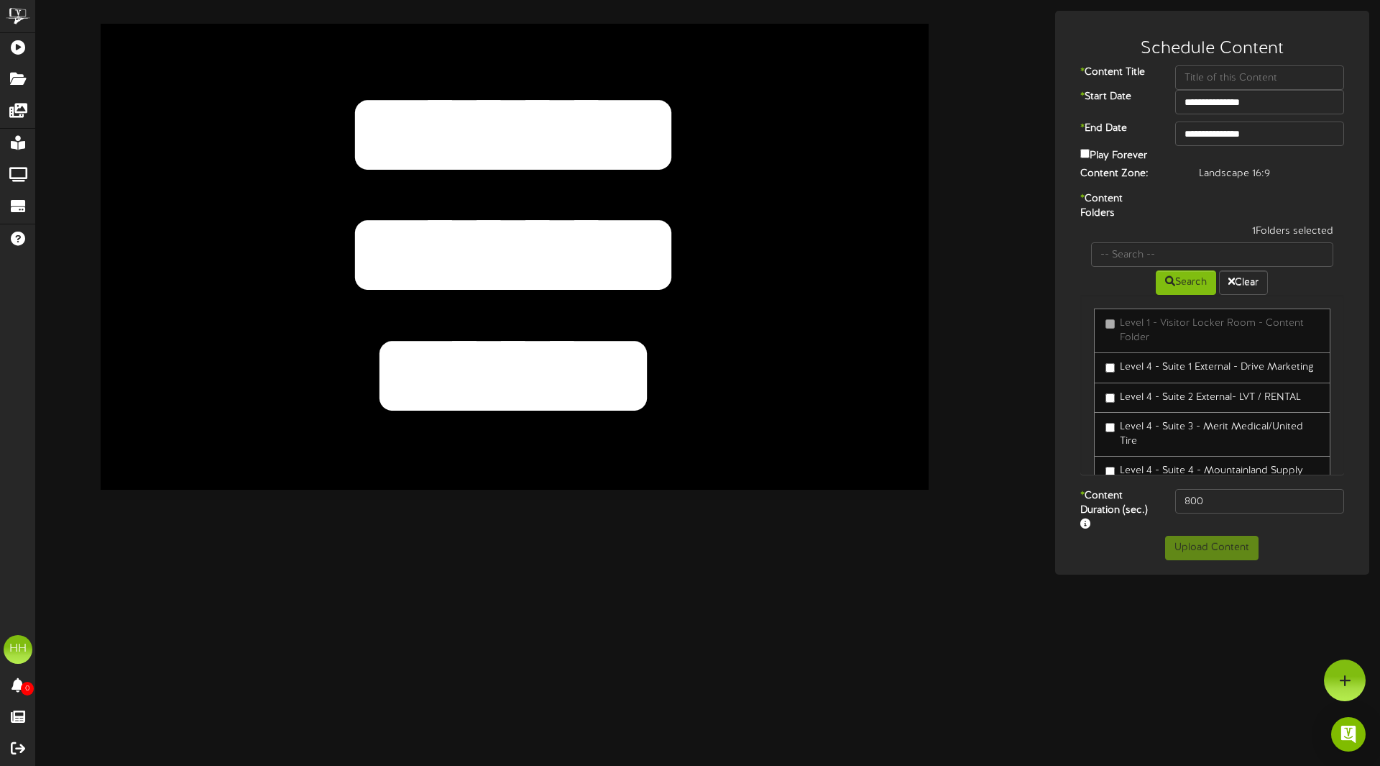
click at [1174, 370] on label "Level 4 - Suite 1 External - Drive Marketing" at bounding box center [1210, 367] width 208 height 14
click at [1221, 561] on div "**********" at bounding box center [1212, 293] width 315 height 564
click at [1352, 691] on div at bounding box center [1345, 680] width 42 height 42
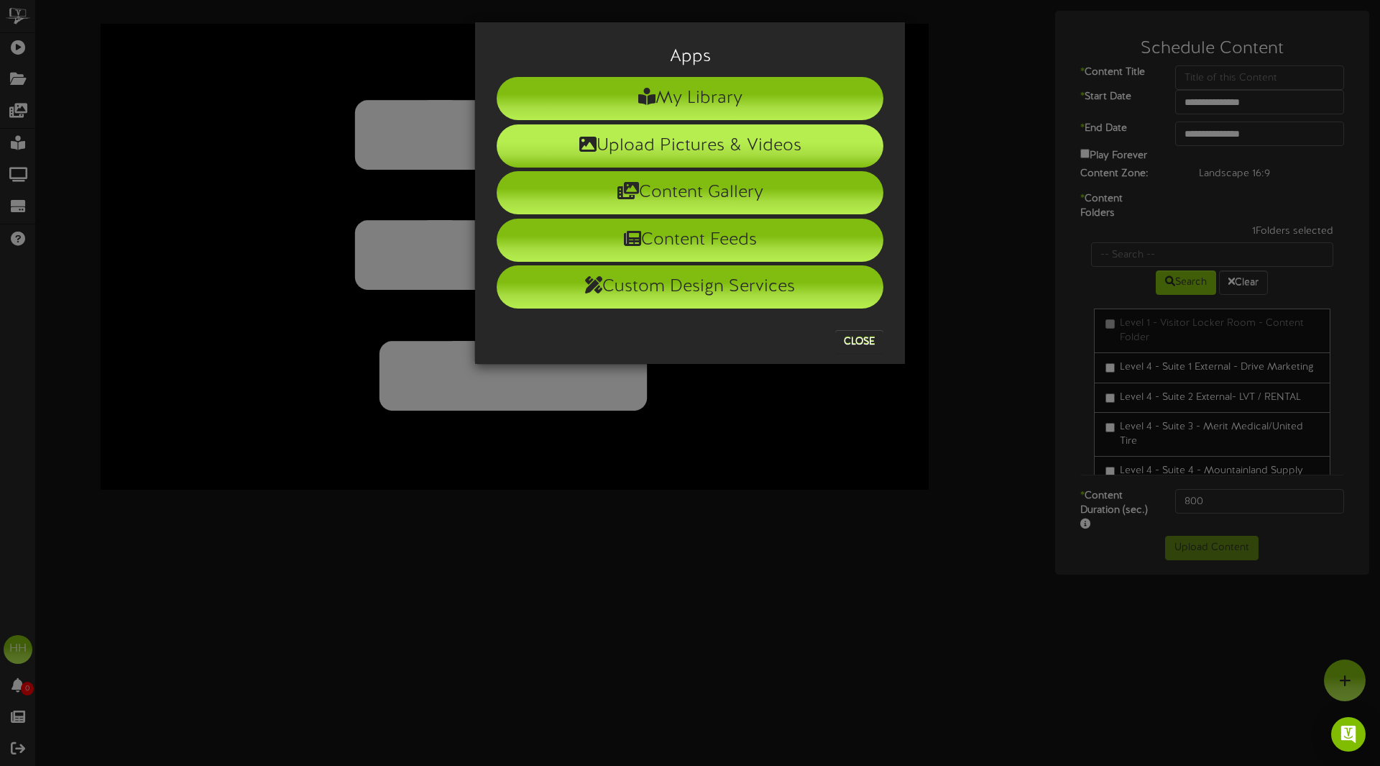
click at [697, 155] on li "Upload Pictures & Videos" at bounding box center [690, 145] width 387 height 43
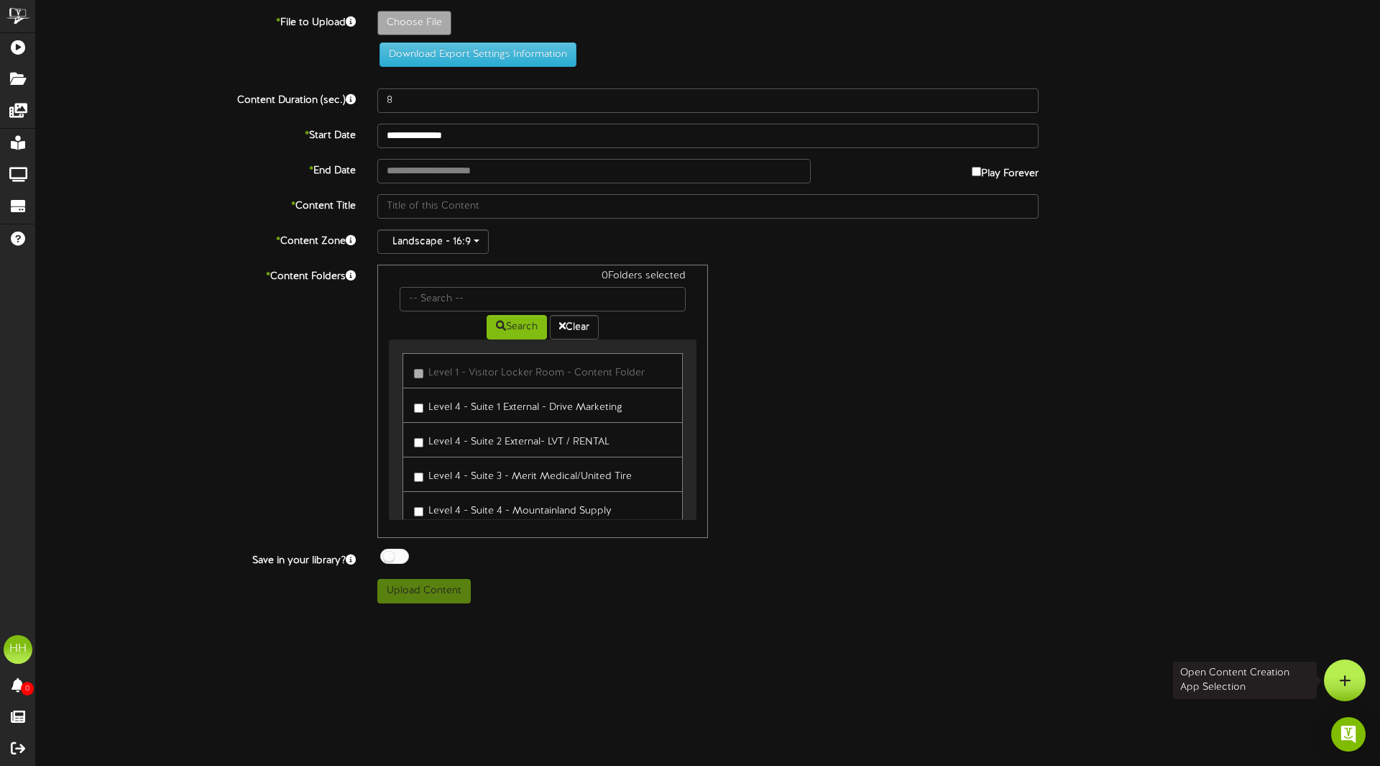
click at [1360, 682] on div at bounding box center [1345, 680] width 42 height 42
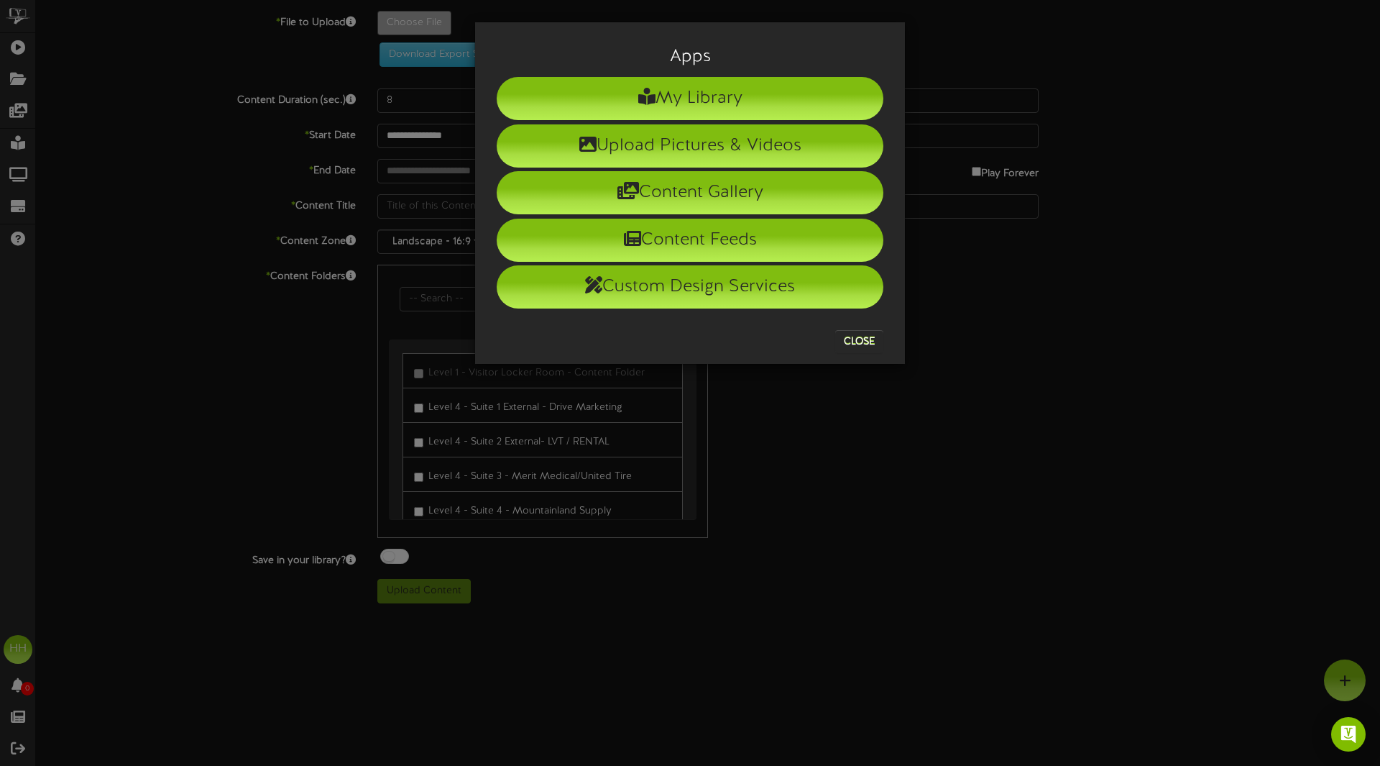
click at [988, 425] on div "Apps My Library Upload Pictures & Videos Content Gallery Content Feeds Custom D…" at bounding box center [690, 383] width 1380 height 766
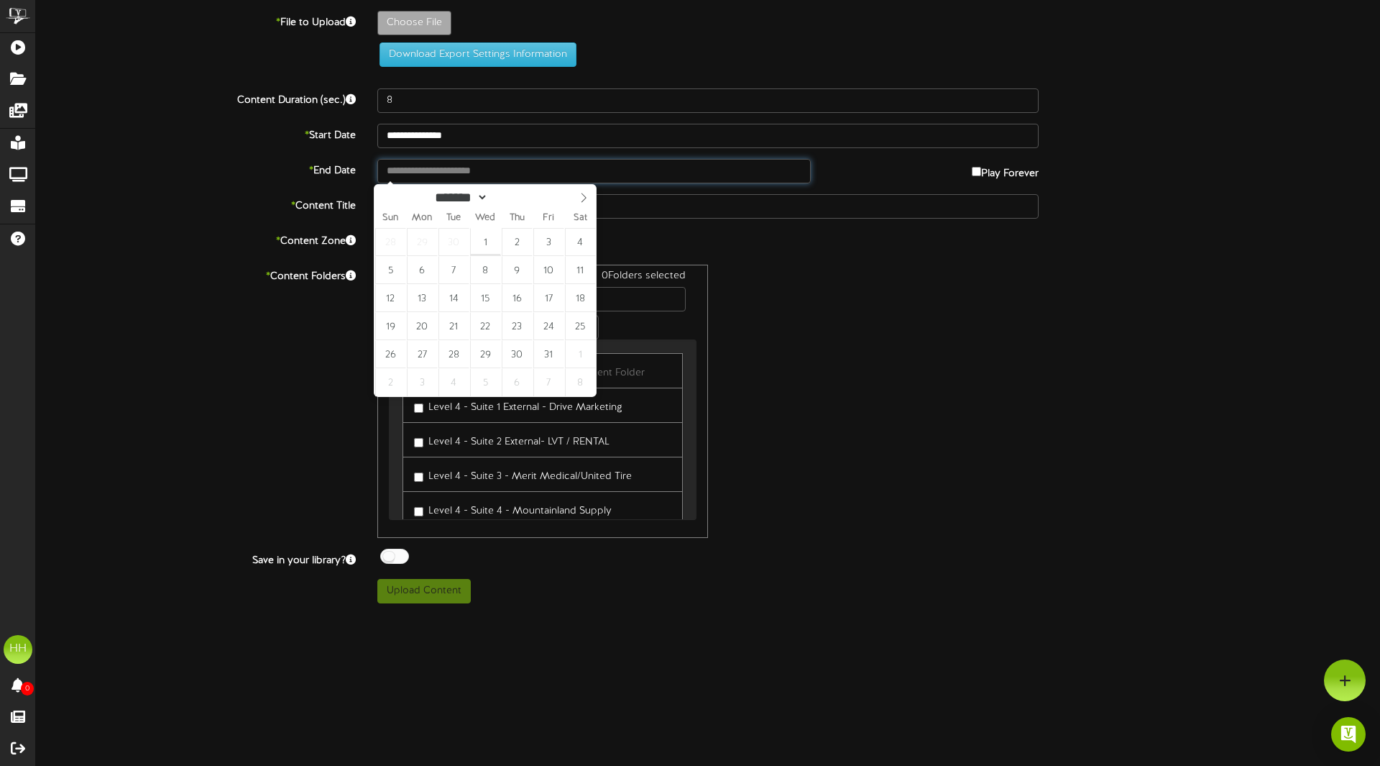
click at [433, 175] on input "text" at bounding box center [593, 171] width 433 height 24
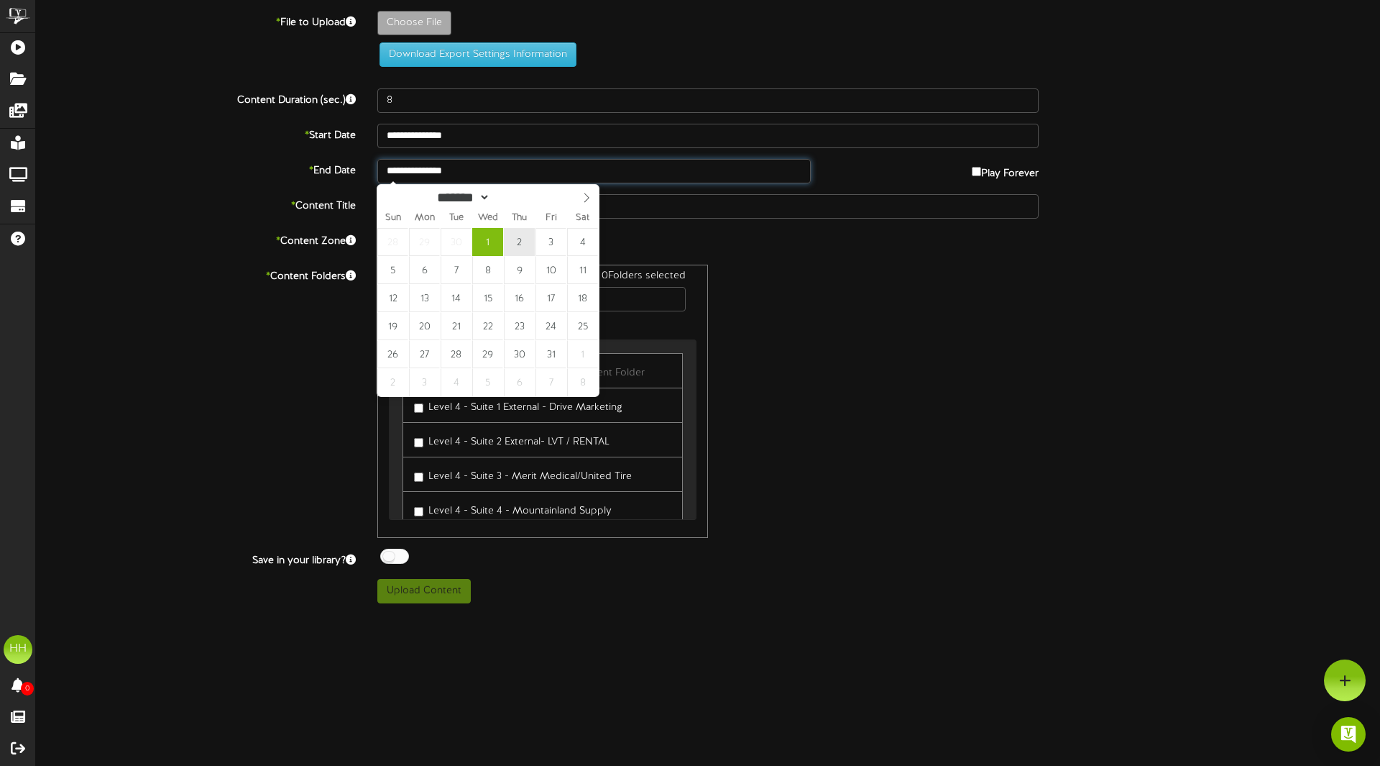
type input "**********"
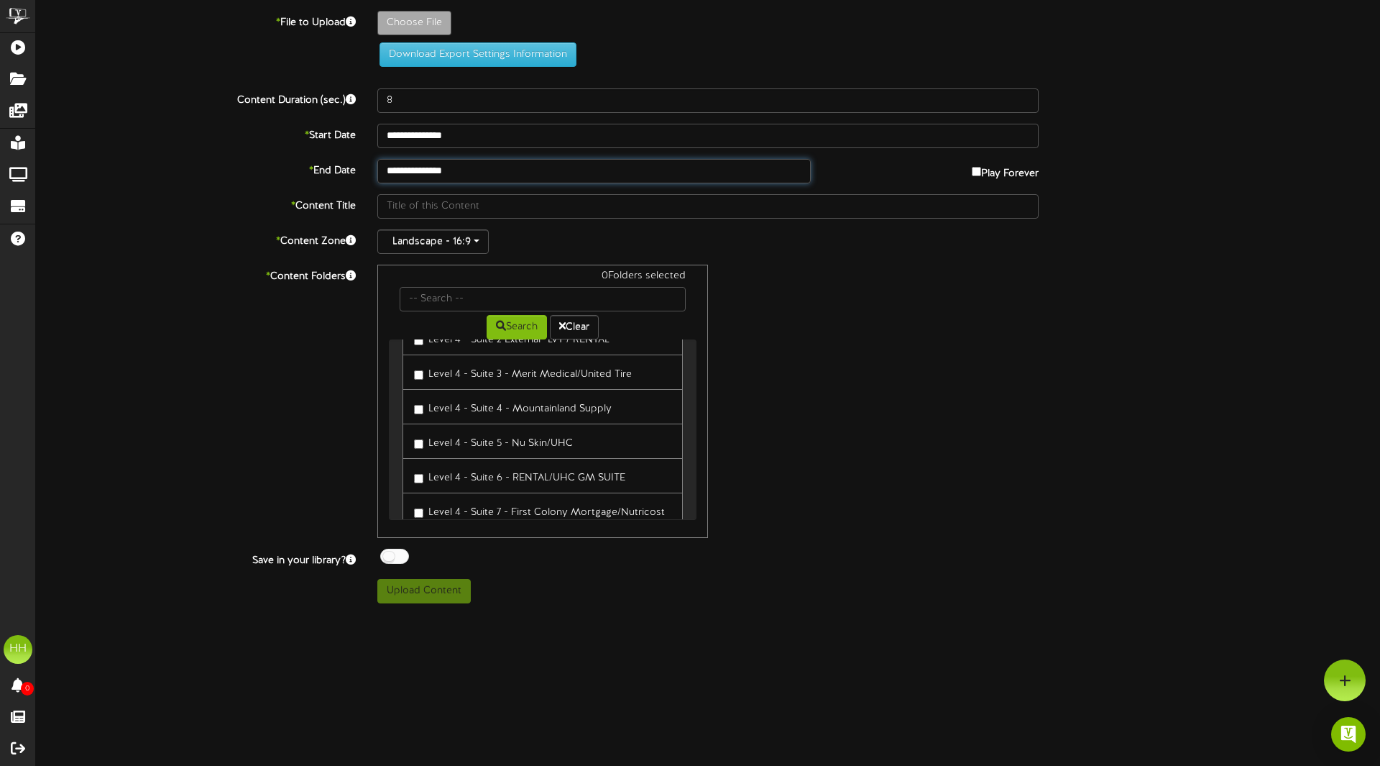
scroll to position [149, 0]
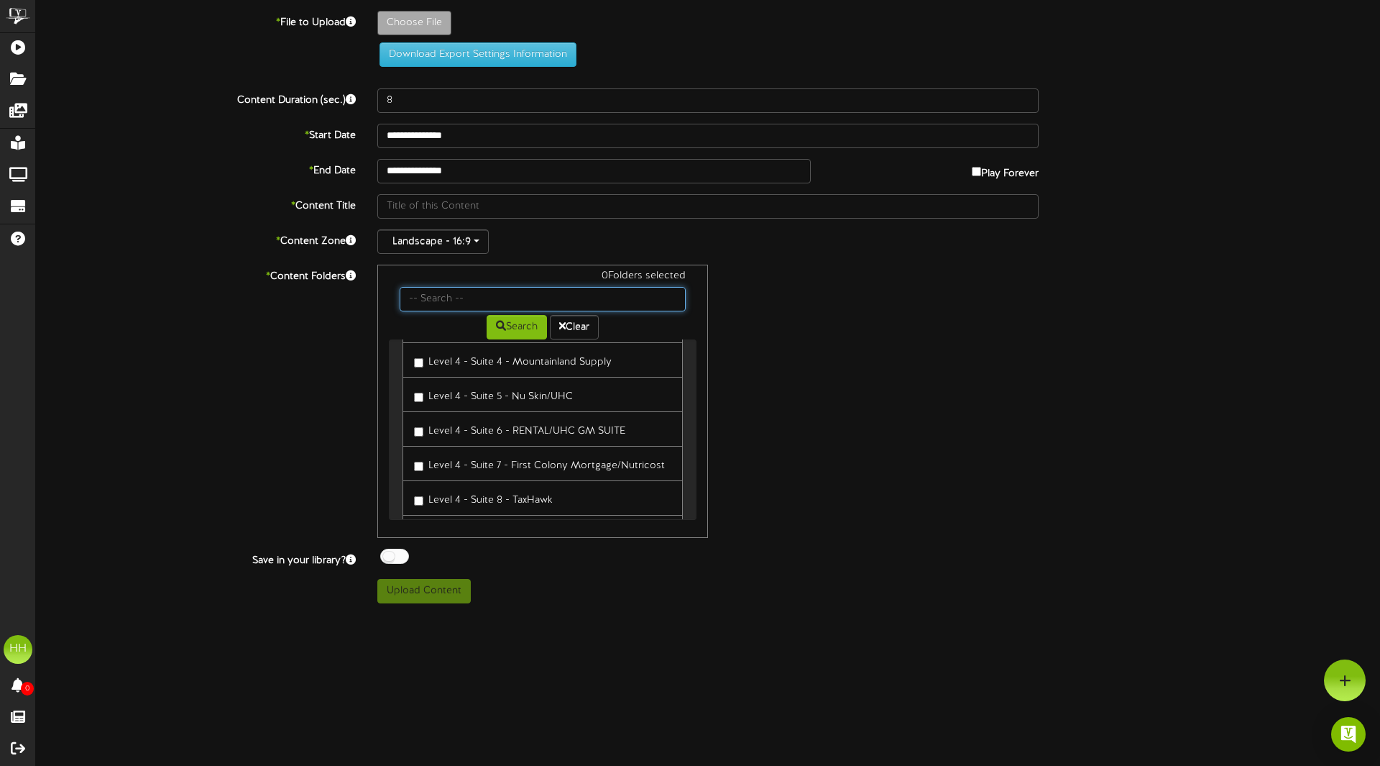
click at [469, 308] on input "text" at bounding box center [543, 299] width 286 height 24
type input "s"
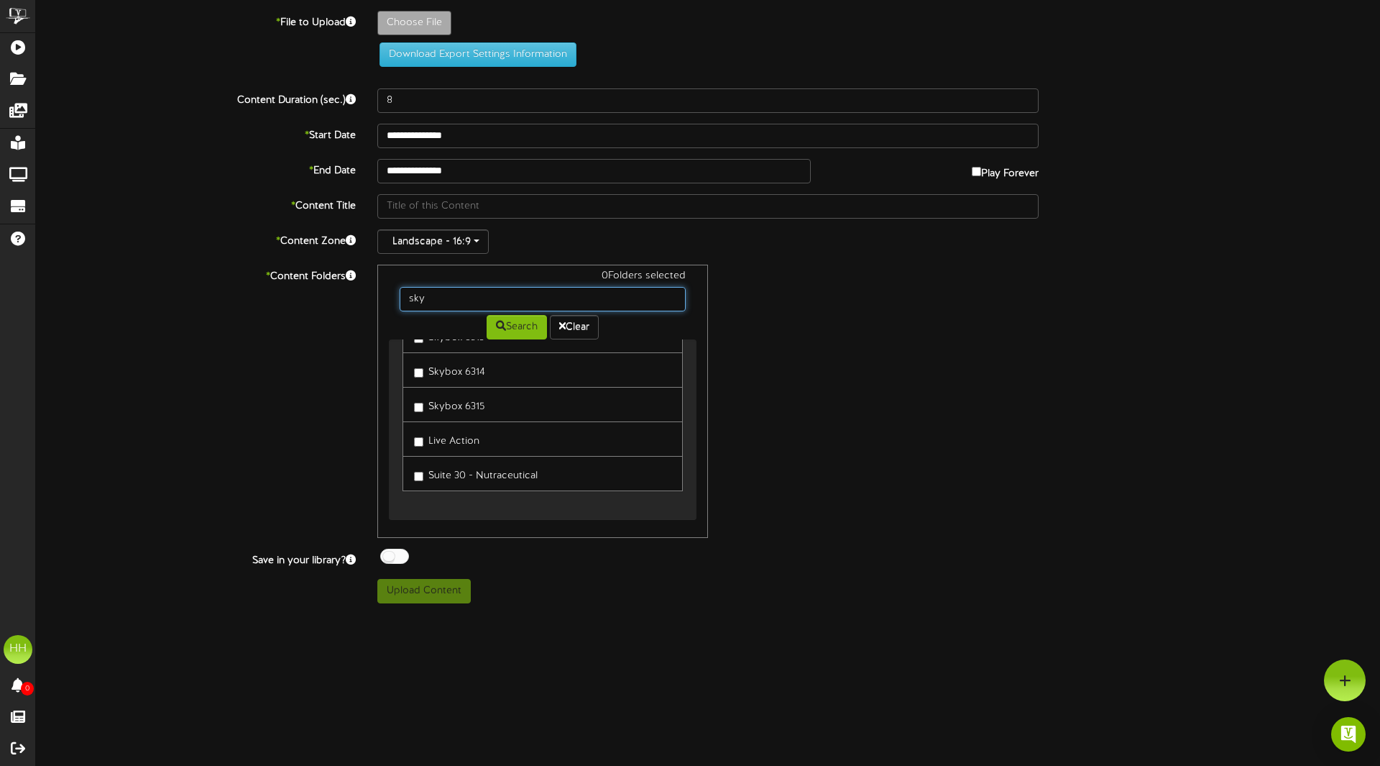
scroll to position [1786, 0]
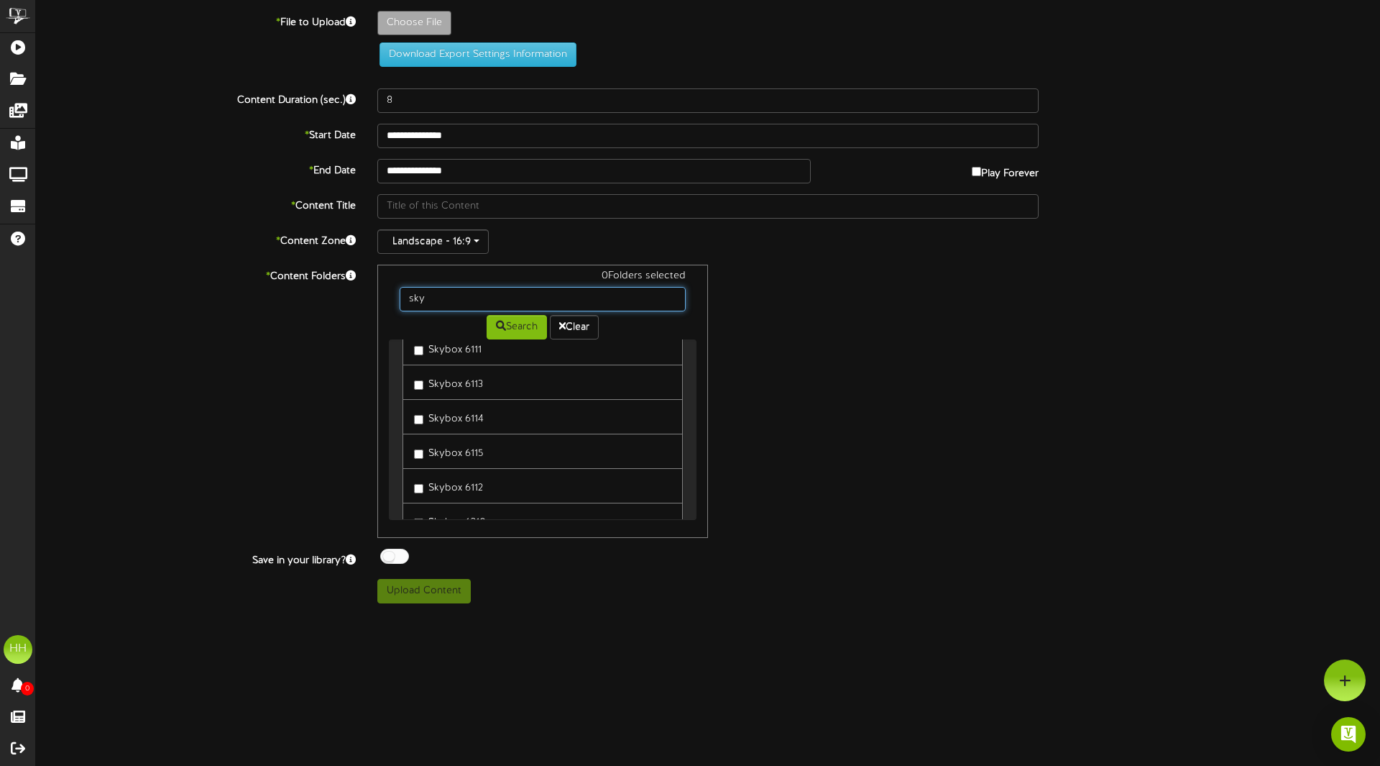
type input "sky"
click at [843, 329] on div "0 Folders selected sky Search Clear Level 1 - Visitor Locker Room - Content Fol…" at bounding box center [708, 401] width 683 height 273
click at [544, 298] on input "sky" at bounding box center [543, 299] width 286 height 24
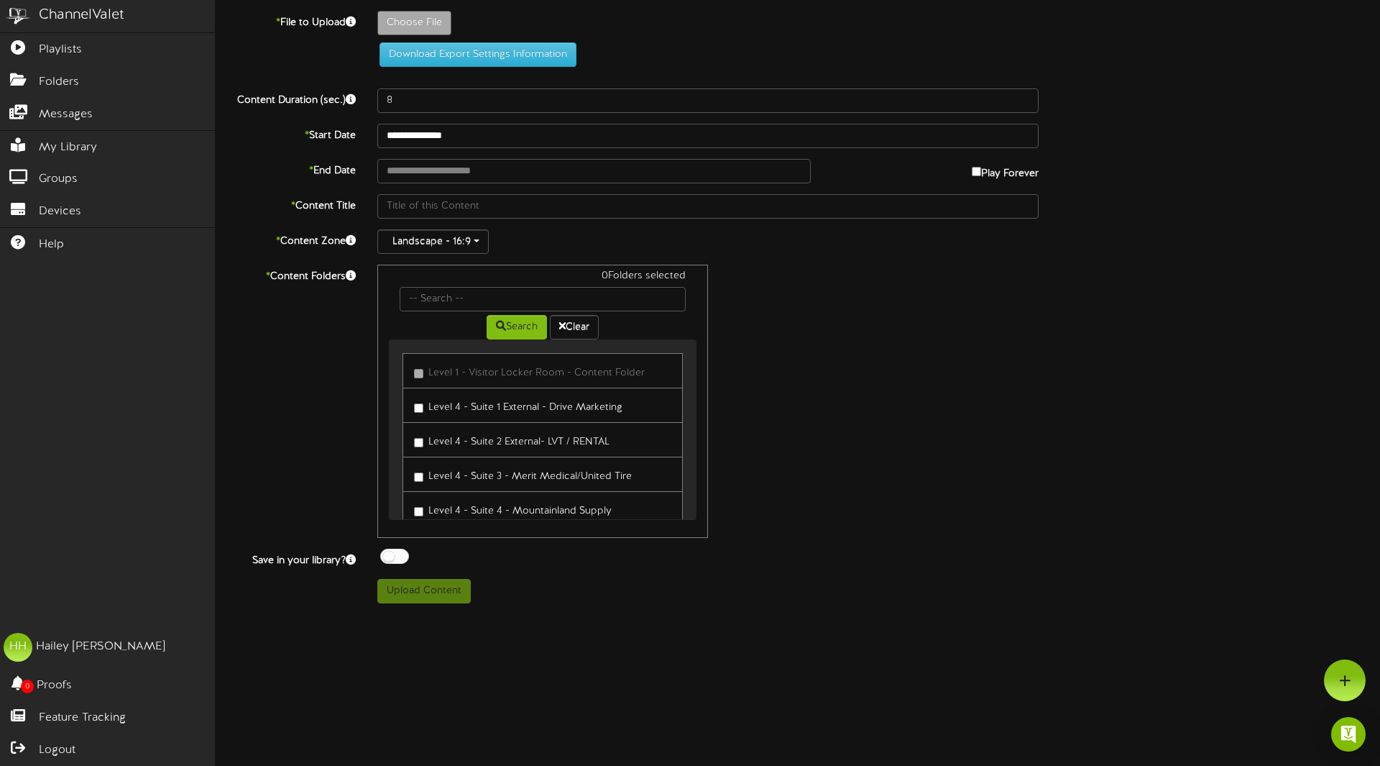
click at [28, 17] on img at bounding box center [18, 16] width 36 height 32
click at [17, 10] on img at bounding box center [18, 16] width 36 height 32
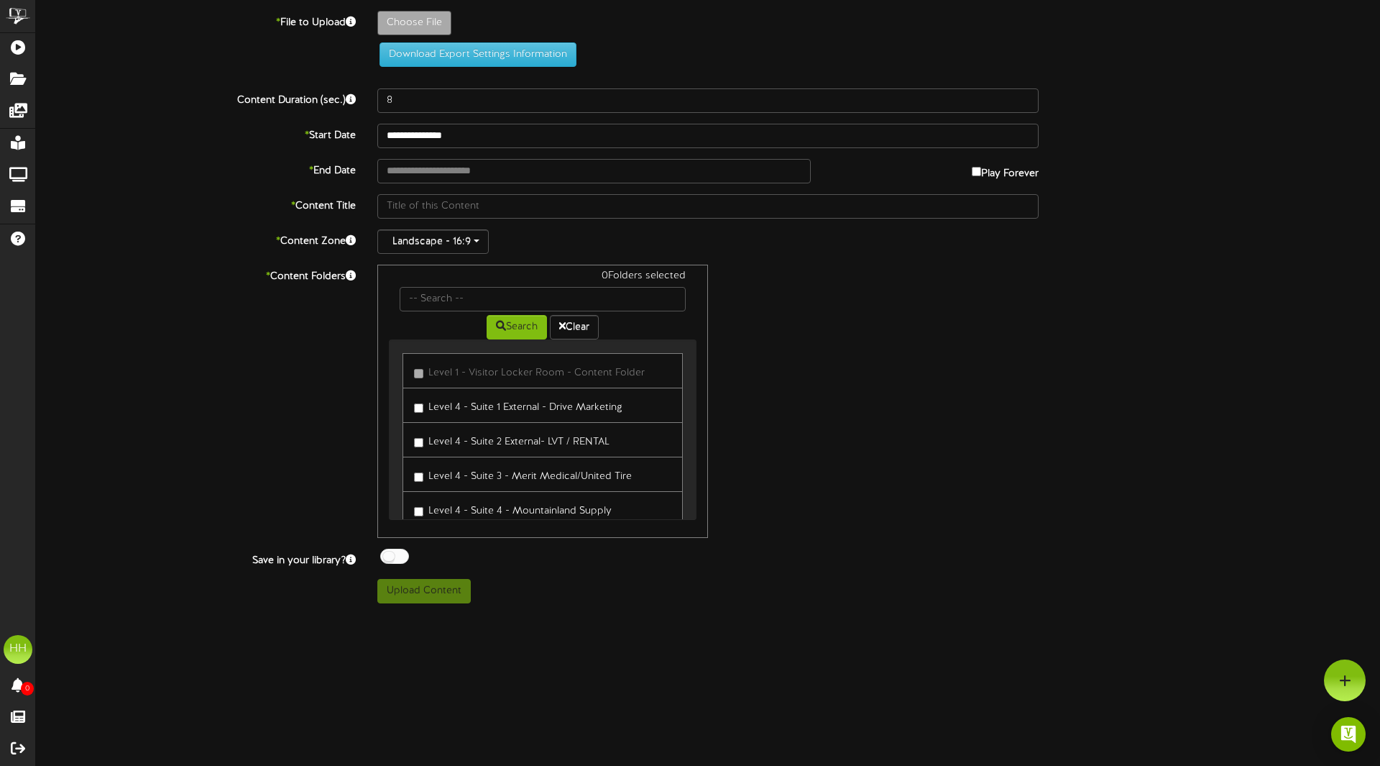
click at [244, 495] on div "* Content Folders 0 Folders selected Search Clear Level 1 - Visitor Locker Room…" at bounding box center [708, 401] width 1366 height 273
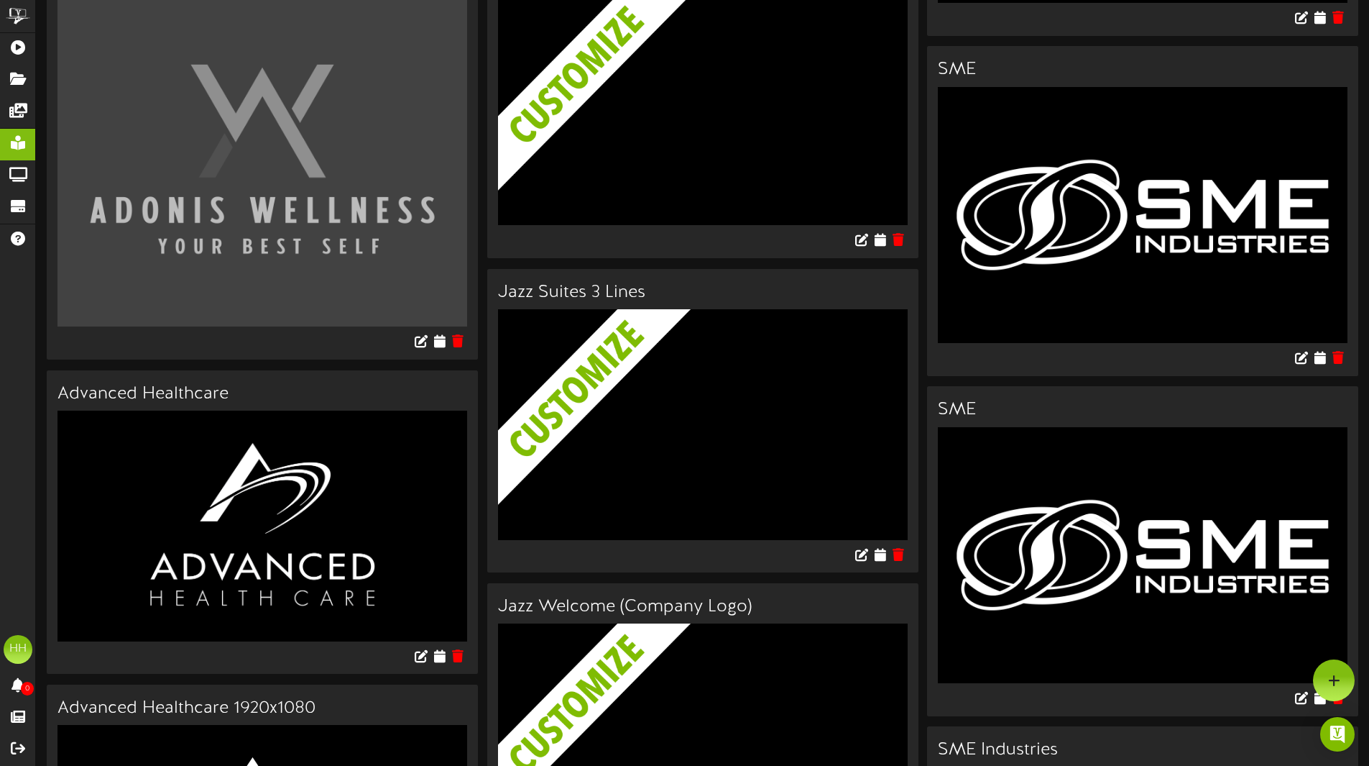
scroll to position [1441, 0]
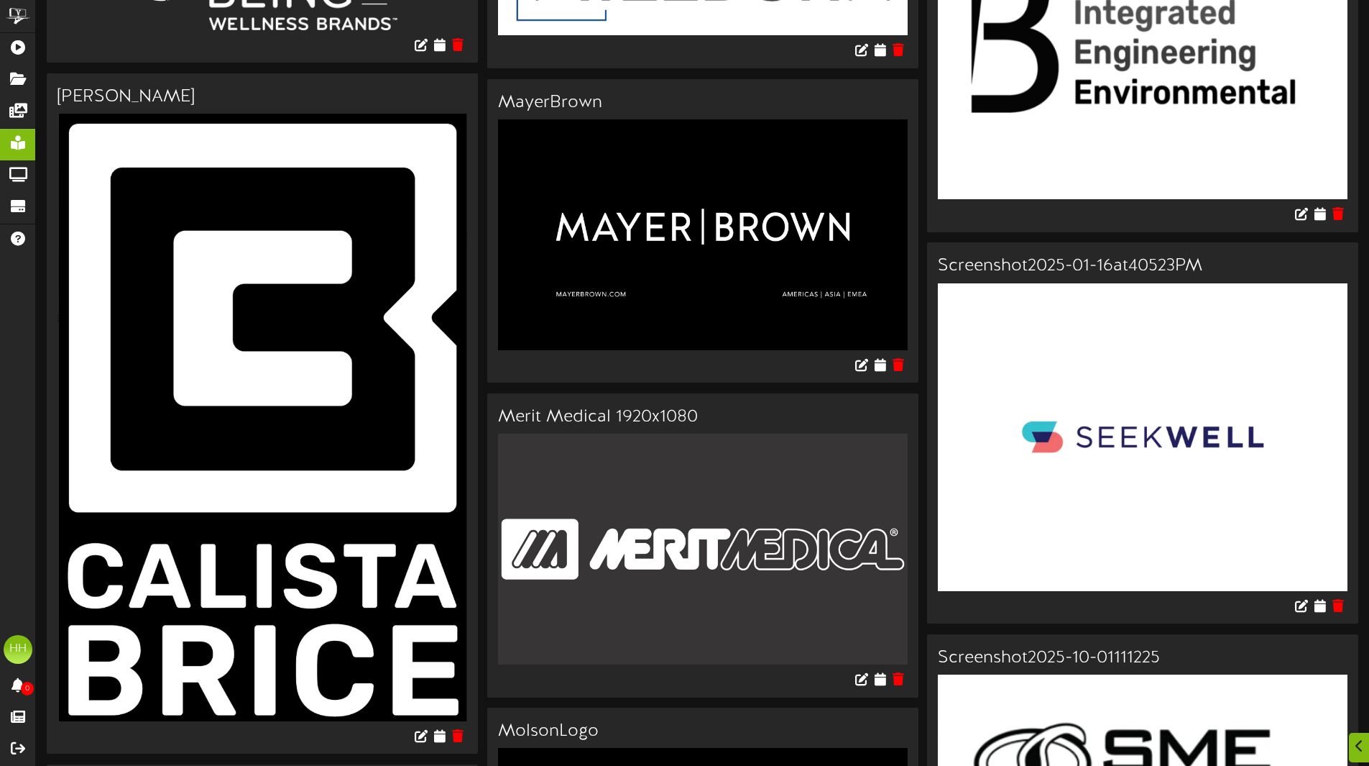
scroll to position [4602, 0]
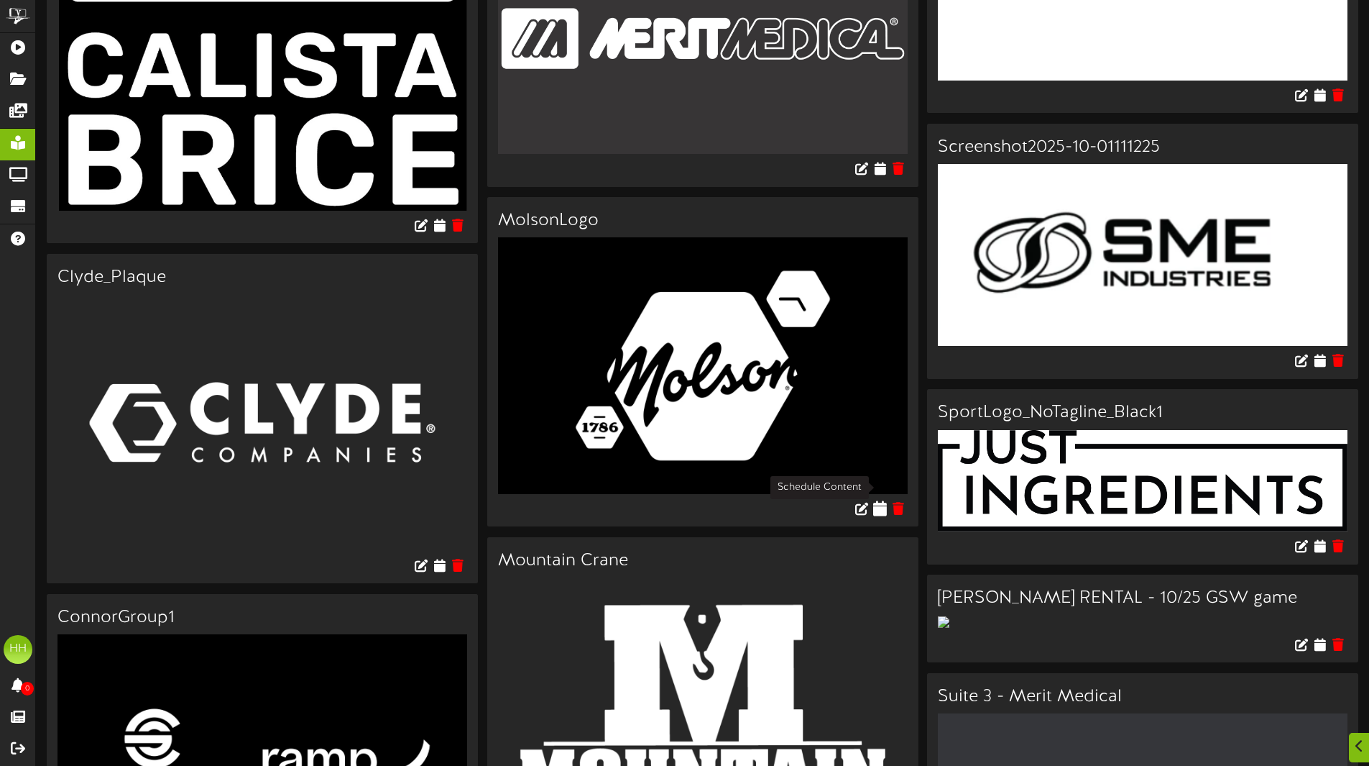
click at [881, 500] on icon at bounding box center [880, 508] width 14 height 16
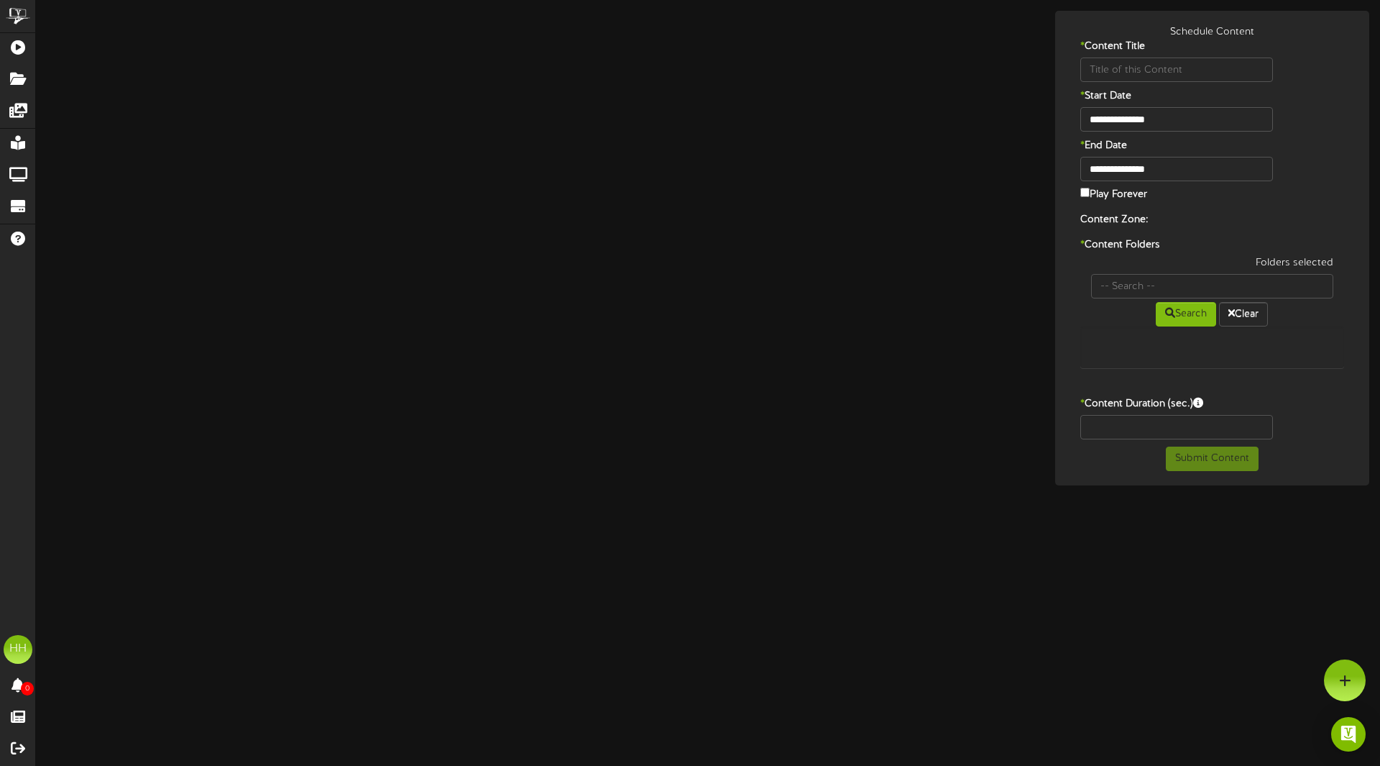
type input "MolsonLogo"
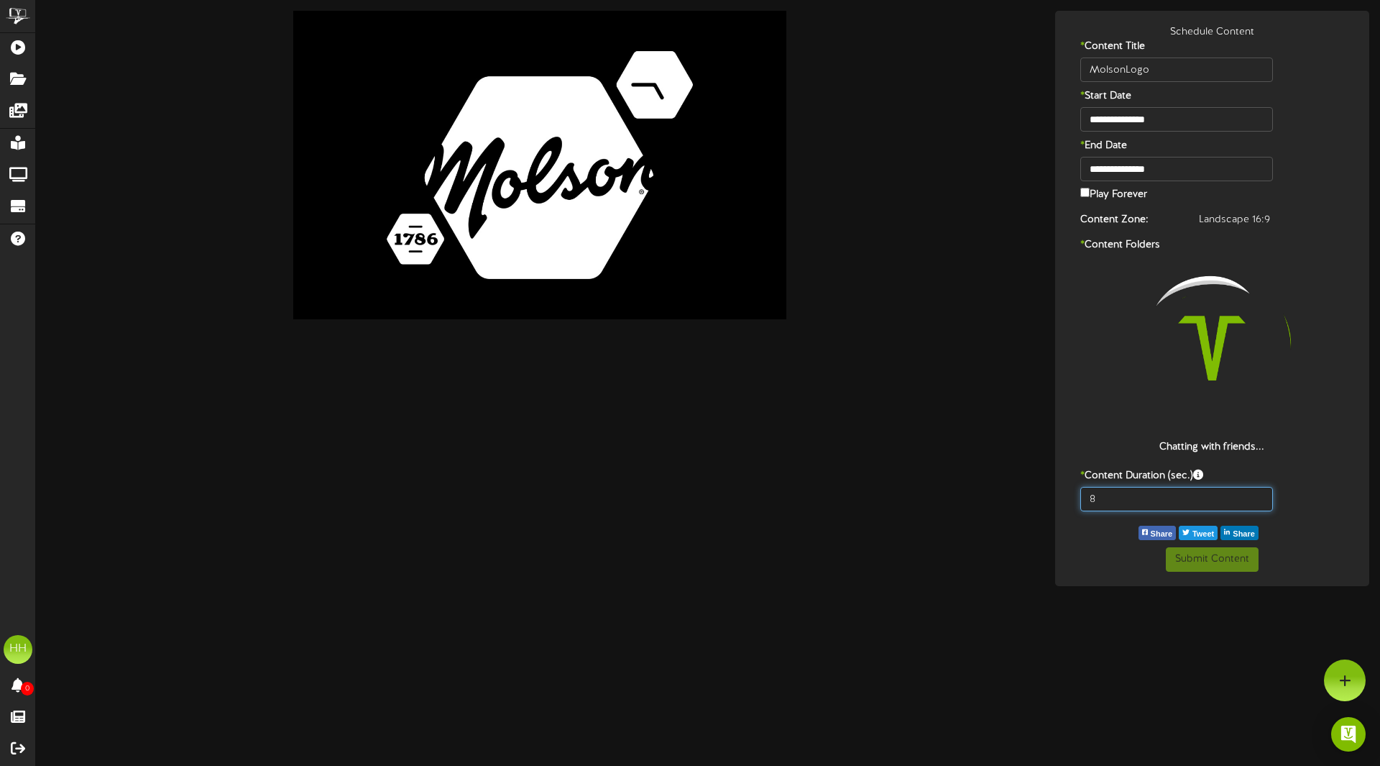
click at [1157, 505] on input "8" at bounding box center [1176, 499] width 193 height 24
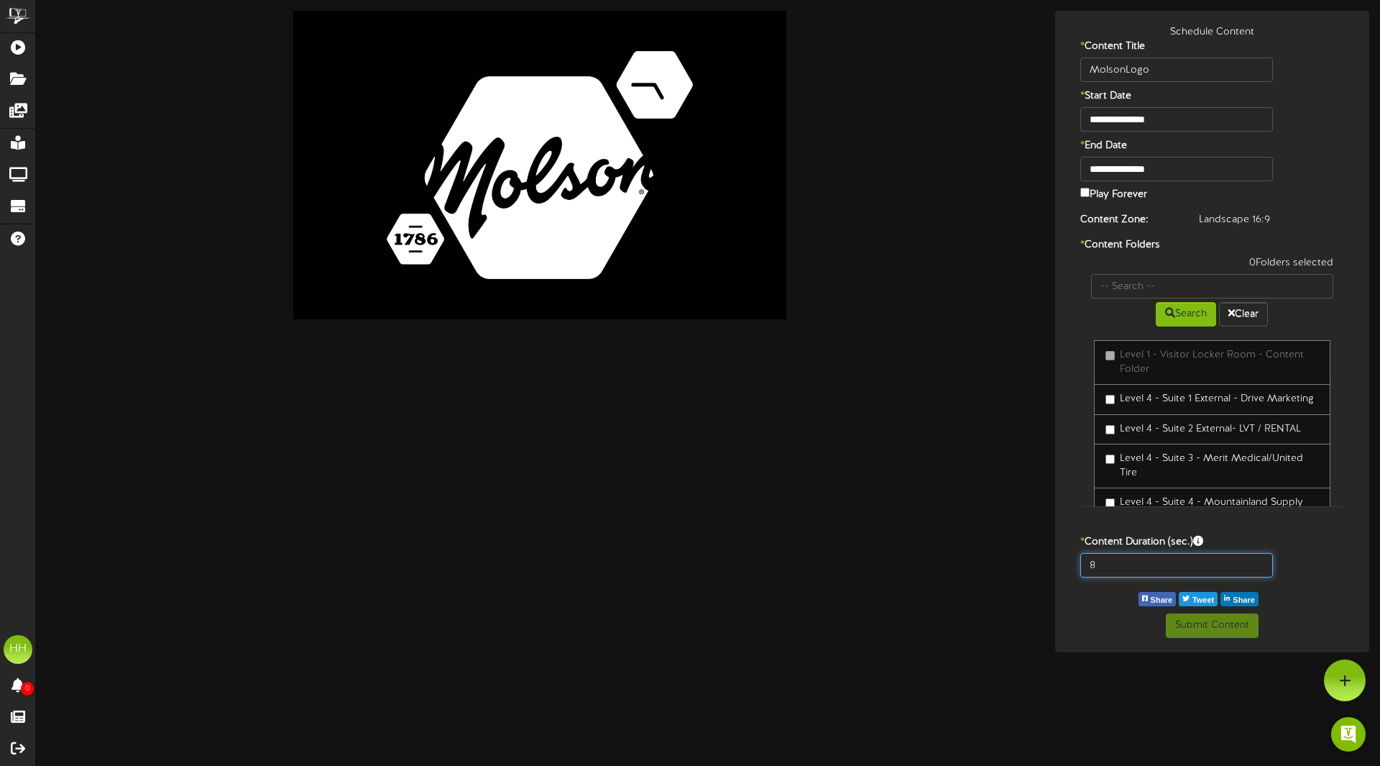
type input "800"
